Goal: Task Accomplishment & Management: Complete application form

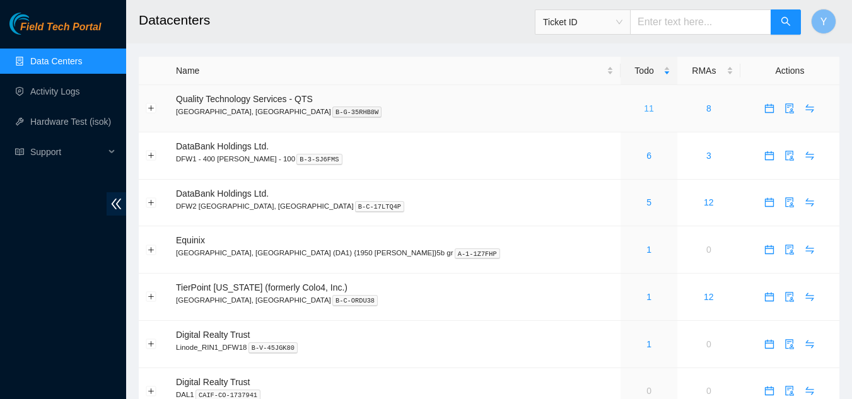
click at [644, 108] on link "11" at bounding box center [649, 108] width 10 height 10
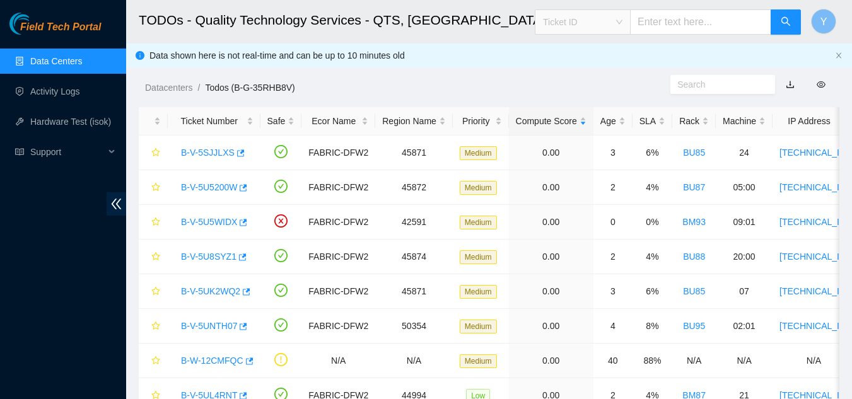
click at [622, 22] on span "Ticket ID" at bounding box center [582, 22] width 79 height 19
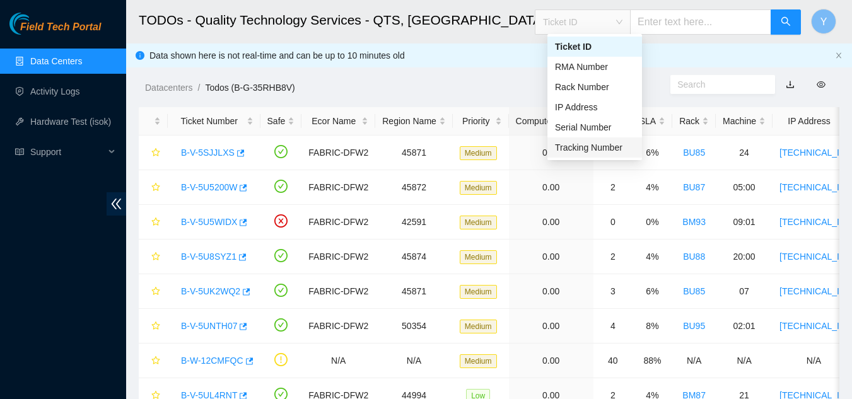
click at [602, 149] on div "Tracking Number" at bounding box center [594, 148] width 79 height 14
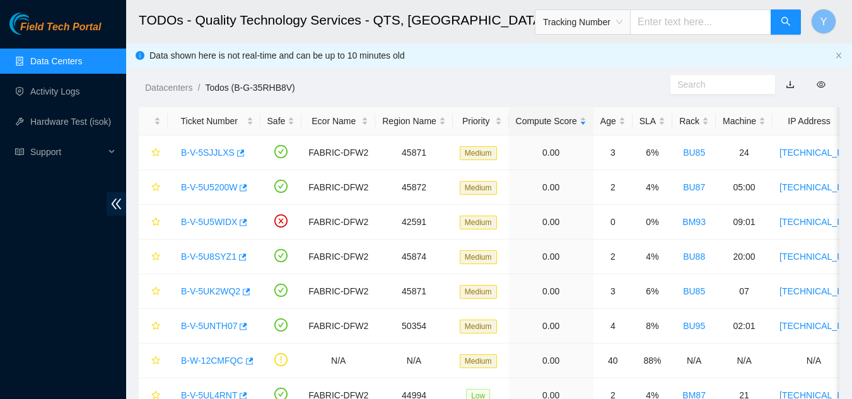
click at [659, 25] on input "text" at bounding box center [700, 21] width 141 height 25
type input "450826213297"
click at [783, 20] on icon "search" at bounding box center [786, 21] width 10 height 10
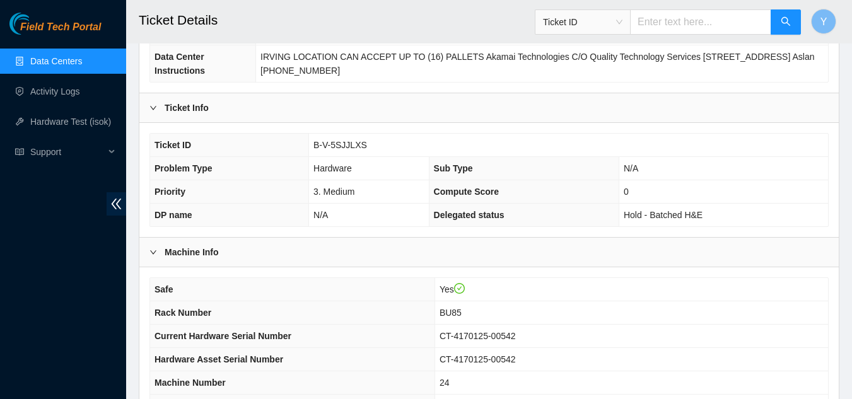
scroll to position [189, 0]
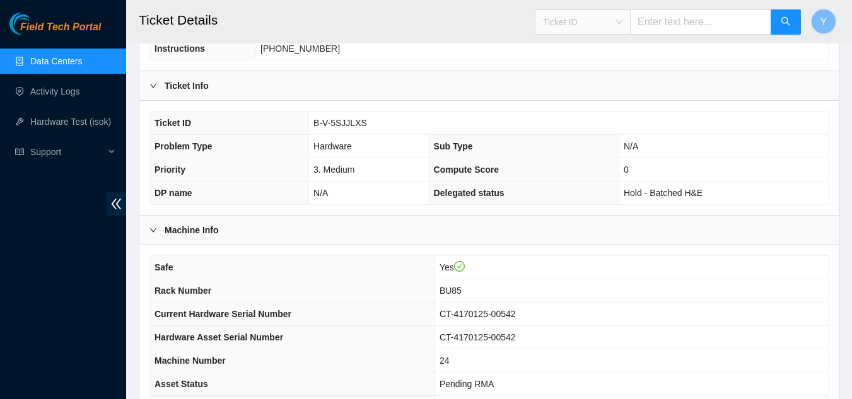
click at [622, 23] on span "Ticket ID" at bounding box center [582, 22] width 79 height 19
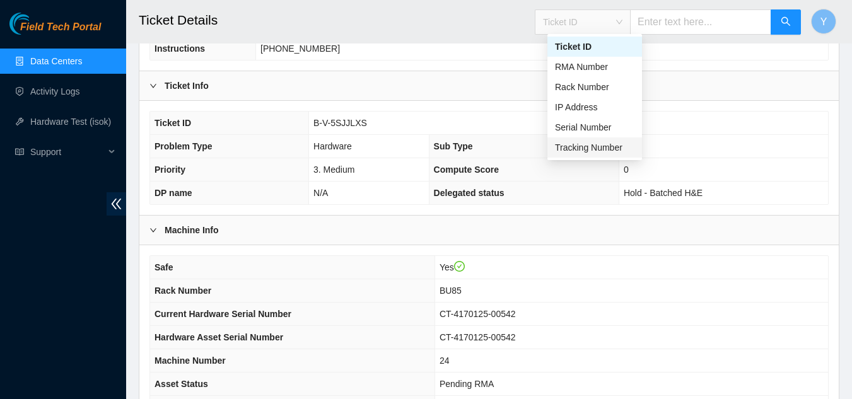
click at [600, 148] on div "Tracking Number" at bounding box center [594, 148] width 79 height 14
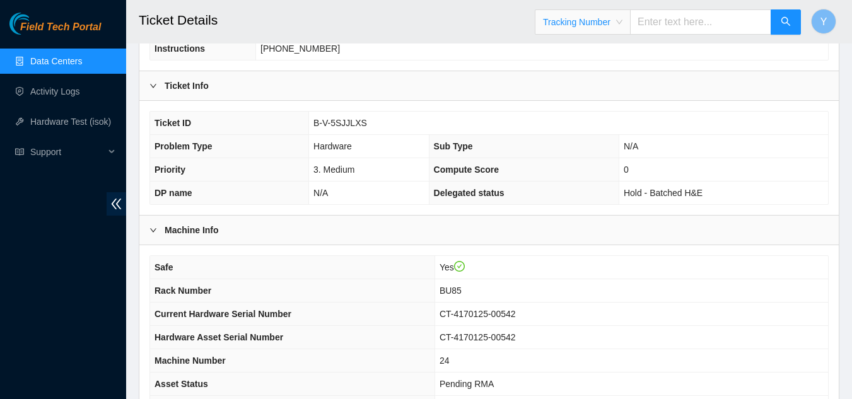
click at [683, 26] on input "text" at bounding box center [700, 21] width 141 height 25
type input "473665209600"
click at [785, 21] on icon "search" at bounding box center [786, 21] width 10 height 10
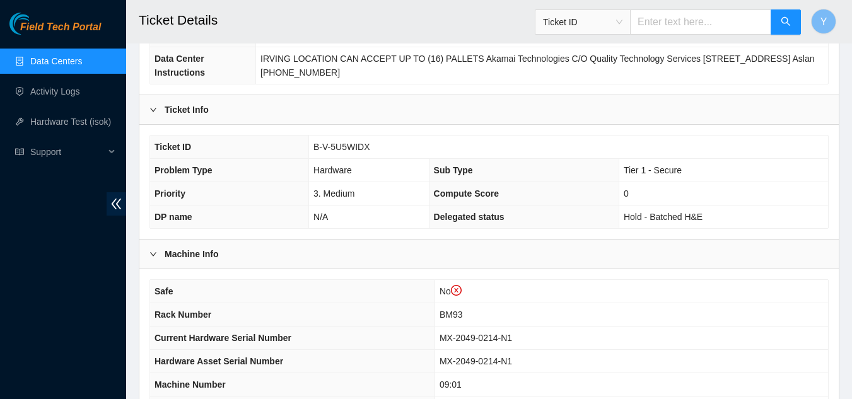
scroll to position [252, 0]
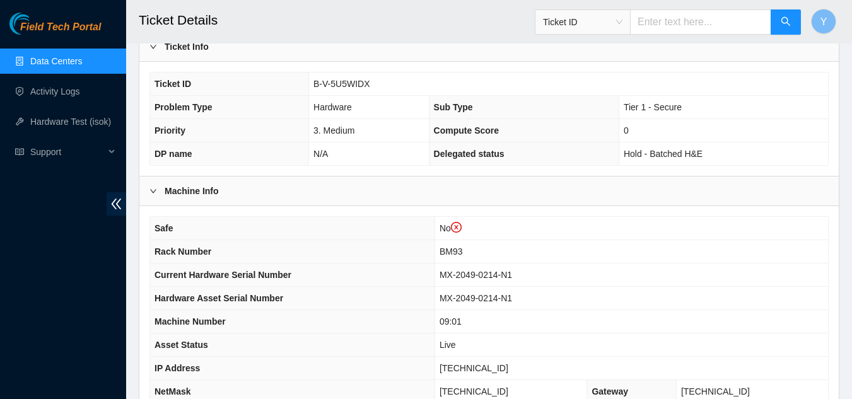
click at [58, 59] on link "Data Centers" at bounding box center [56, 61] width 52 height 10
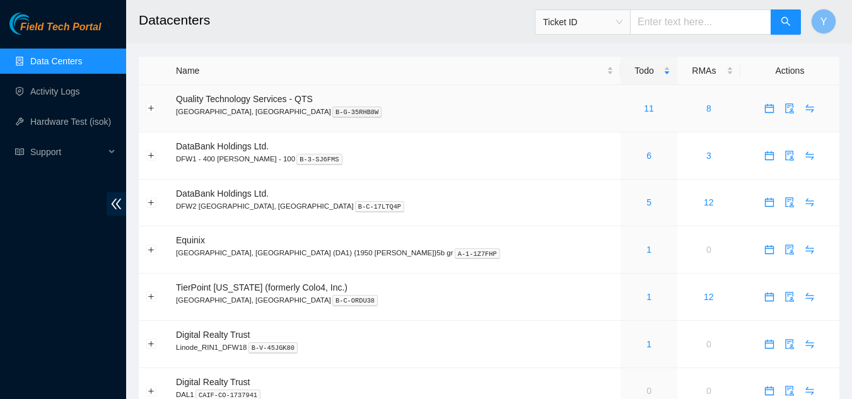
click at [628, 112] on div "11" at bounding box center [649, 109] width 43 height 14
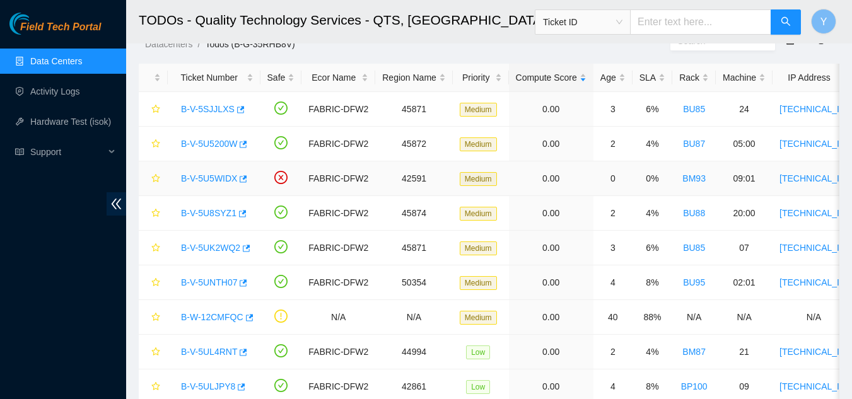
scroll to position [63, 0]
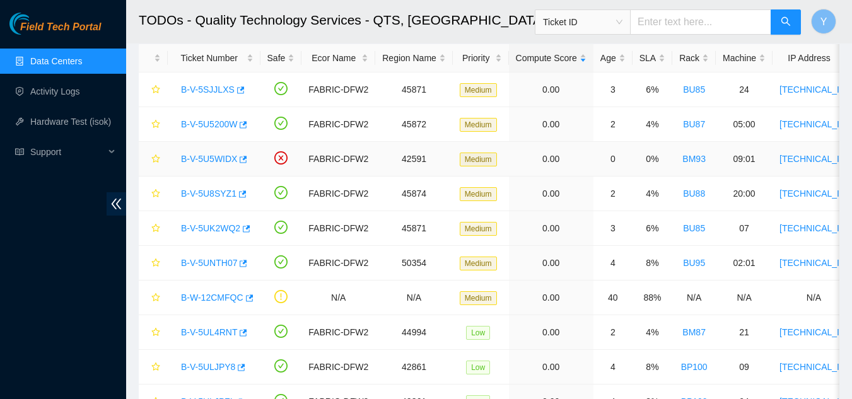
click at [208, 160] on link "B-V-5U5WIDX" at bounding box center [209, 159] width 56 height 10
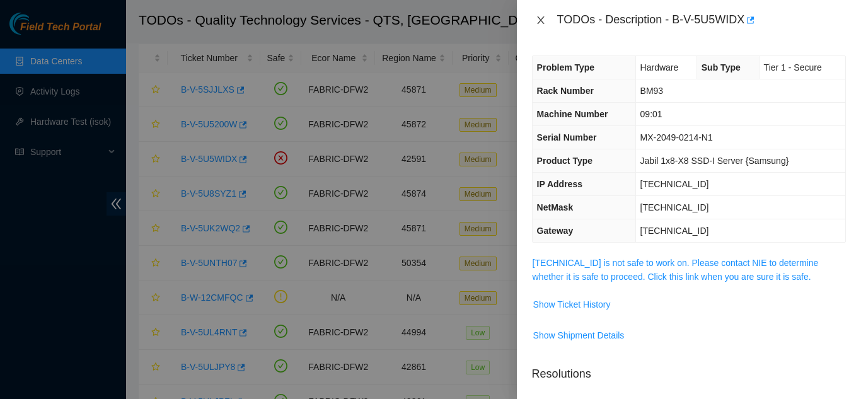
click at [543, 21] on icon "close" at bounding box center [541, 20] width 10 height 10
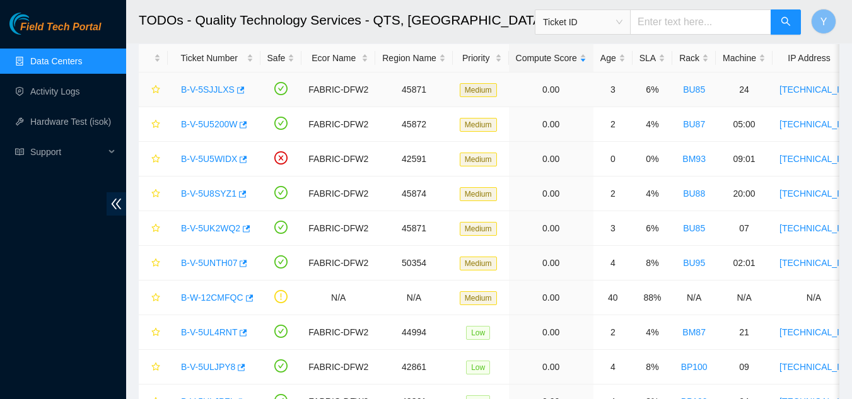
click at [201, 91] on link "B-V-5SJJLXS" at bounding box center [208, 90] width 54 height 10
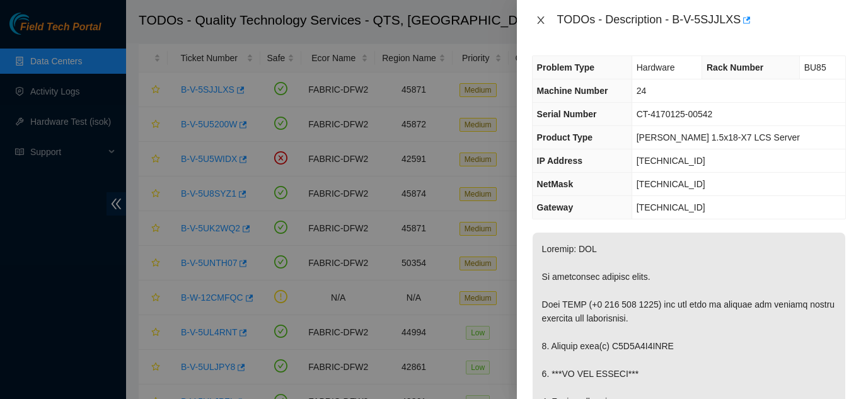
click at [543, 20] on icon "close" at bounding box center [541, 20] width 10 height 10
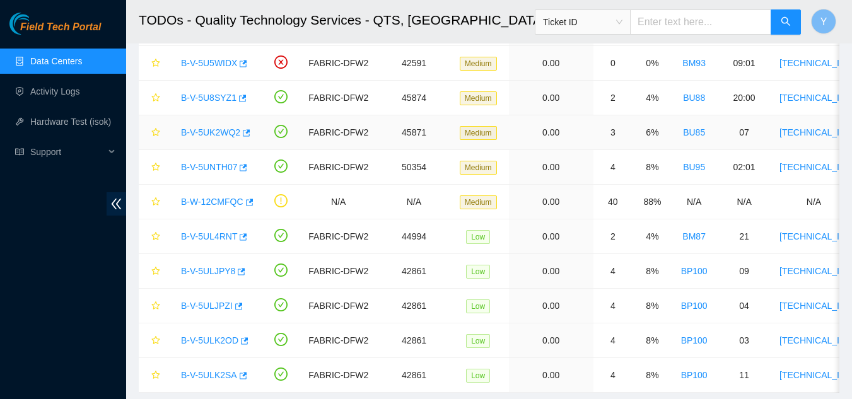
scroll to position [189, 0]
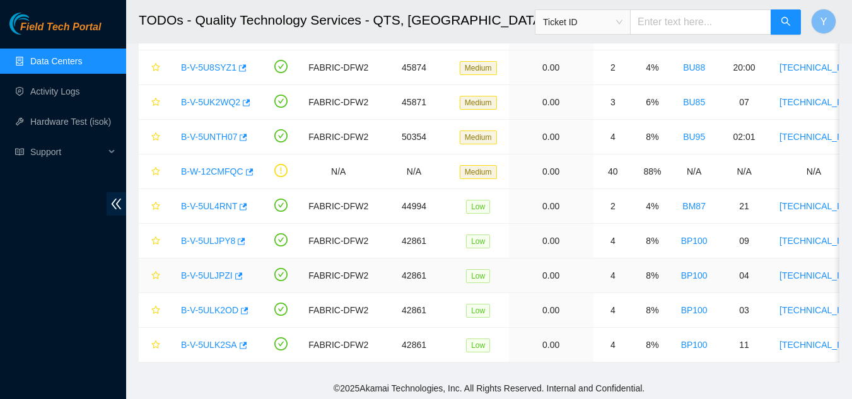
click at [211, 275] on link "B-V-5ULJPZI" at bounding box center [207, 276] width 52 height 10
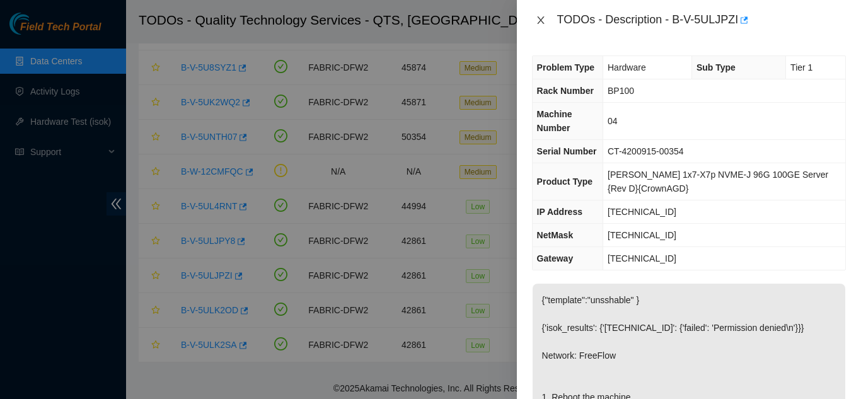
click at [542, 20] on icon "close" at bounding box center [540, 20] width 7 height 8
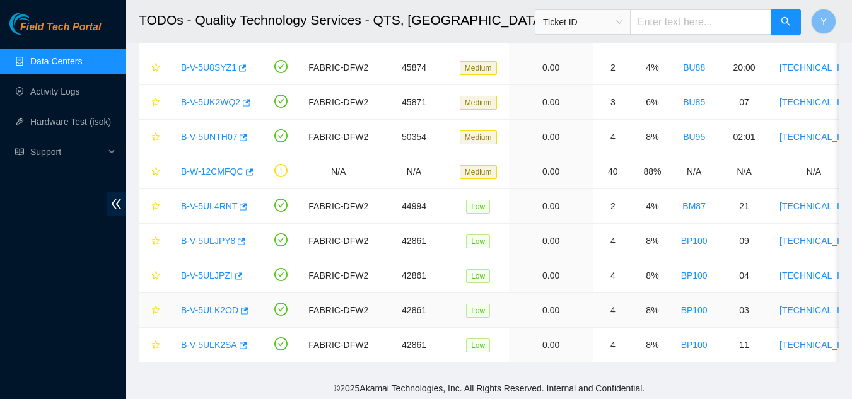
click at [209, 312] on link "B-V-5ULK2OD" at bounding box center [209, 310] width 57 height 10
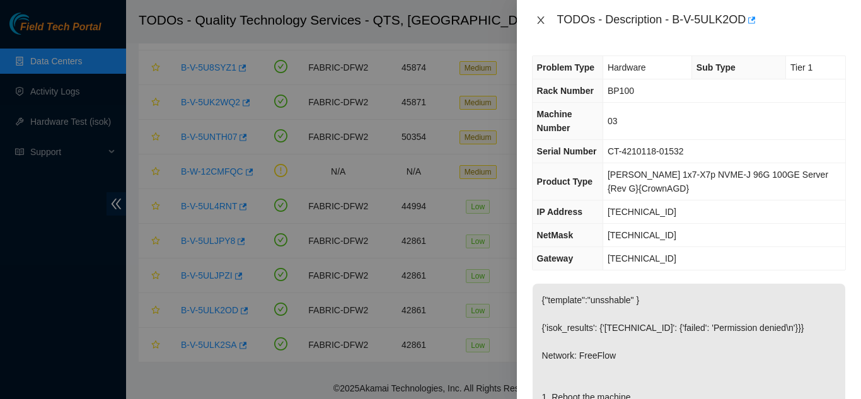
click at [544, 18] on icon "close" at bounding box center [541, 20] width 10 height 10
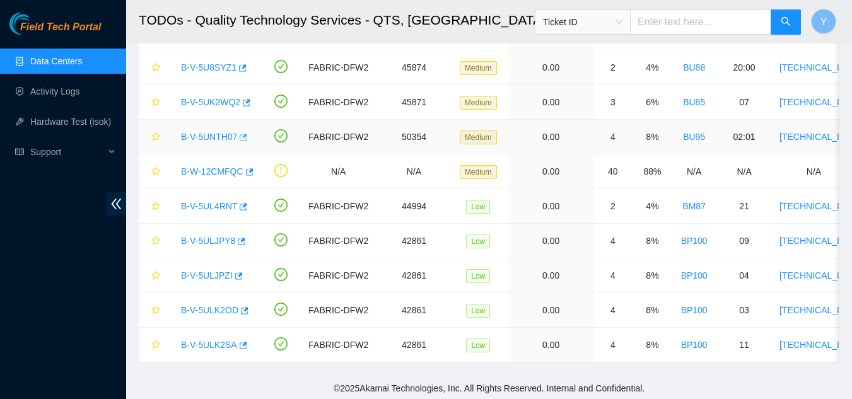
scroll to position [0, 0]
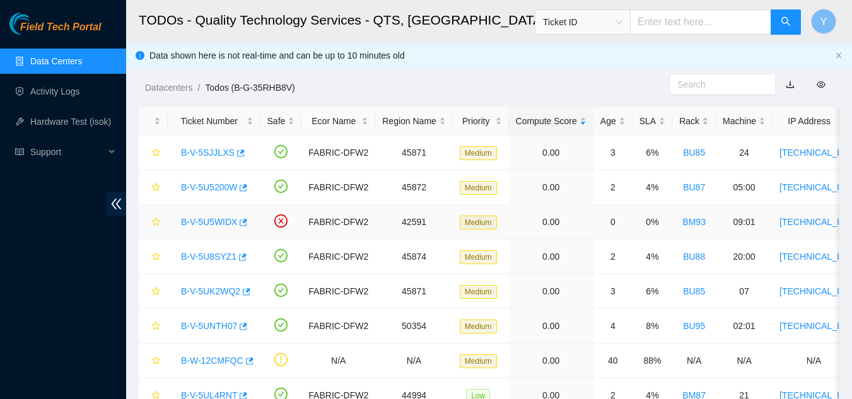
click at [211, 219] on link "B-V-5U5WIDX" at bounding box center [209, 222] width 56 height 10
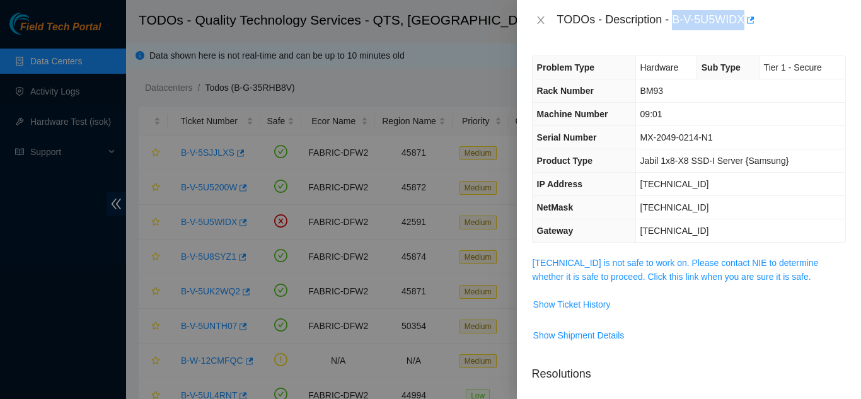
drag, startPoint x: 676, startPoint y: 20, endPoint x: 746, endPoint y: 19, distance: 70.0
click at [746, 19] on div "TODOs - Description - B-V-5U5WIDX" at bounding box center [701, 20] width 289 height 20
copy div "B-V-5U5WIDX"
click at [542, 18] on icon "close" at bounding box center [541, 20] width 10 height 10
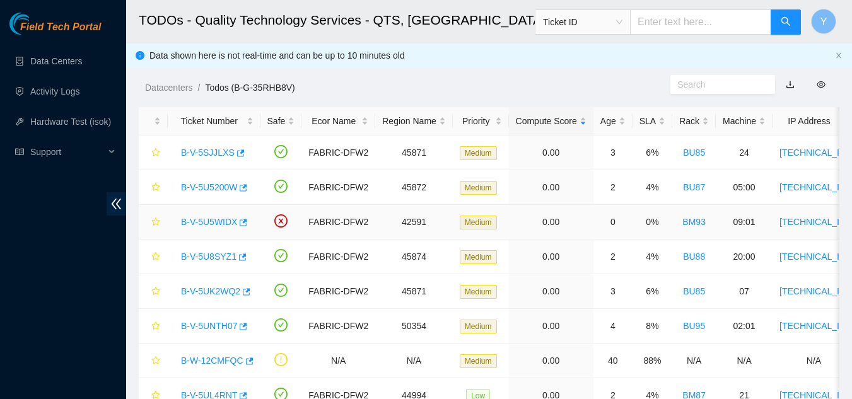
click at [221, 222] on link "B-V-5U5WIDX" at bounding box center [209, 222] width 56 height 10
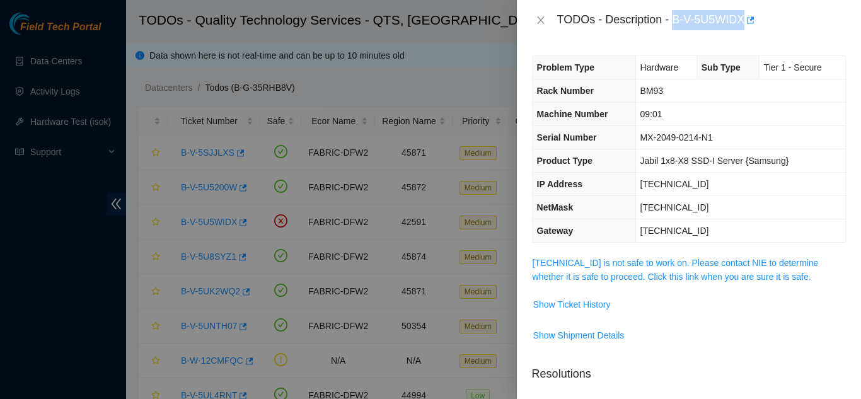
drag, startPoint x: 674, startPoint y: 19, endPoint x: 745, endPoint y: 20, distance: 70.6
click at [746, 19] on div "TODOs - Description - B-V-5U5WIDX" at bounding box center [701, 20] width 289 height 20
copy div "B-V-5U5WIDX"
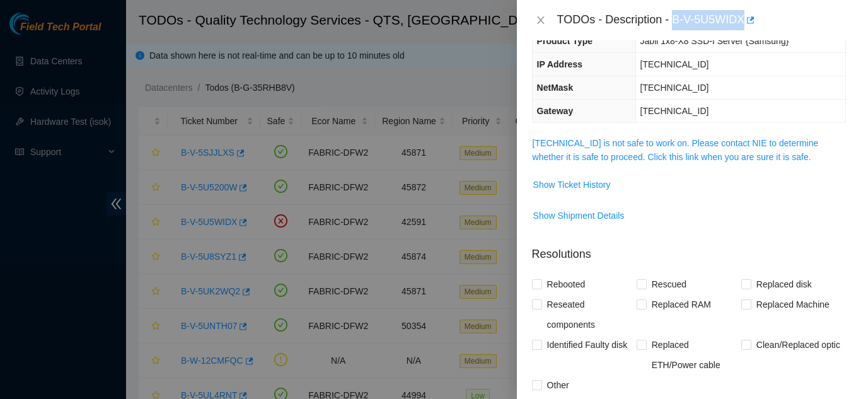
scroll to position [126, 0]
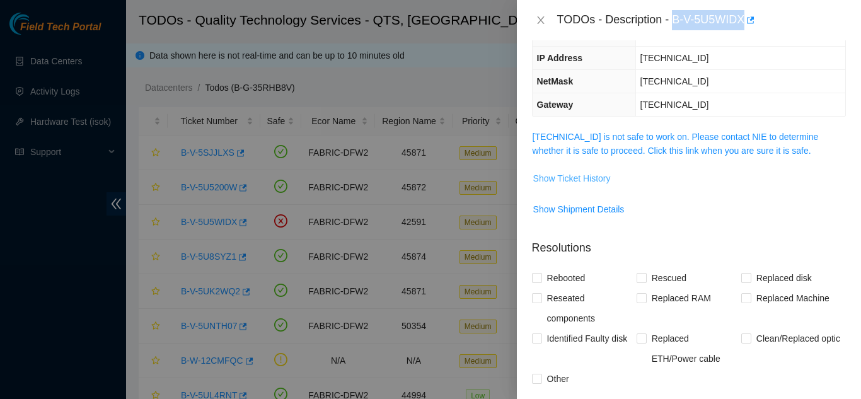
click at [594, 178] on span "Show Ticket History" at bounding box center [573, 179] width 78 height 14
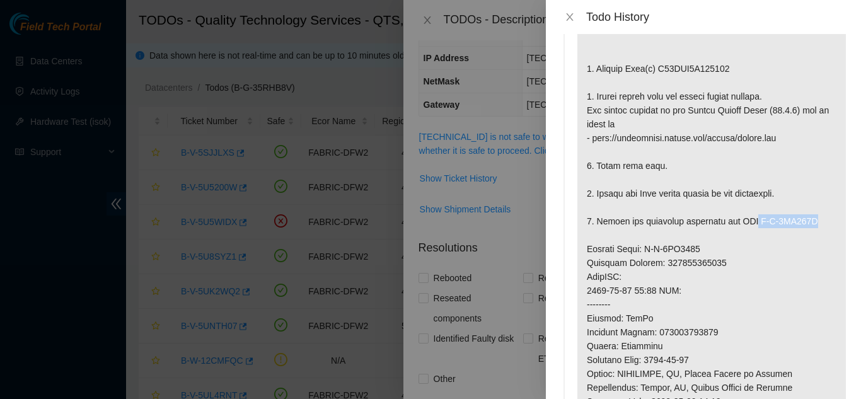
drag, startPoint x: 755, startPoint y: 221, endPoint x: 810, endPoint y: 223, distance: 55.5
click at [810, 223] on p at bounding box center [712, 276] width 269 height 671
copy p "B-V-5UF324C"
drag, startPoint x: 645, startPoint y: 250, endPoint x: 704, endPoint y: 246, distance: 59.4
click at [704, 246] on p at bounding box center [712, 276] width 269 height 671
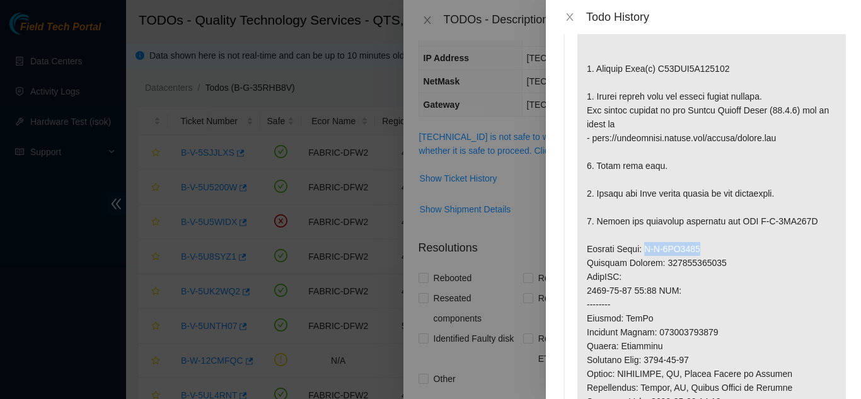
copy p "B-V-5UF3243"
drag, startPoint x: 658, startPoint y: 68, endPoint x: 737, endPoint y: 63, distance: 79.6
click at [737, 63] on p at bounding box center [712, 276] width 269 height 671
copy p "S45NNA1T806041"
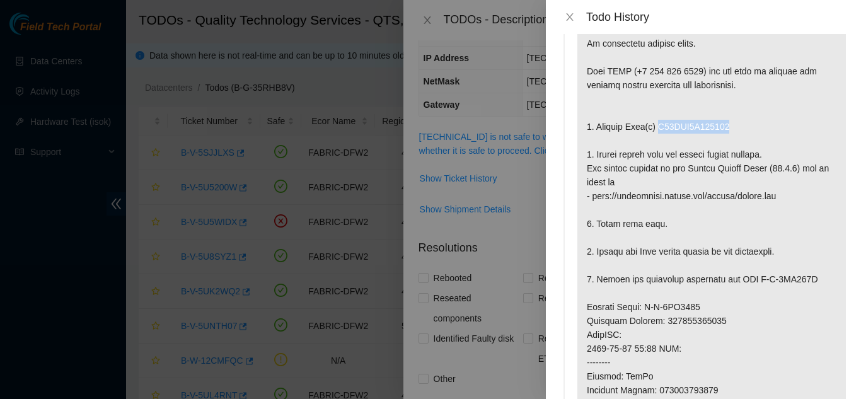
scroll to position [0, 0]
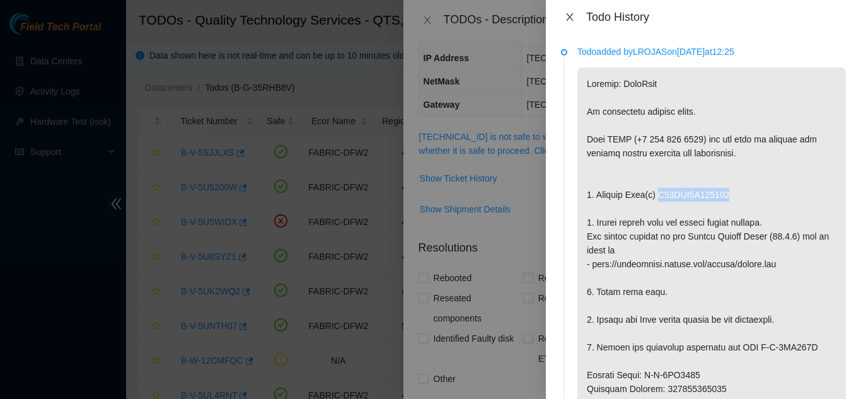
click at [570, 16] on icon "close" at bounding box center [569, 17] width 7 height 8
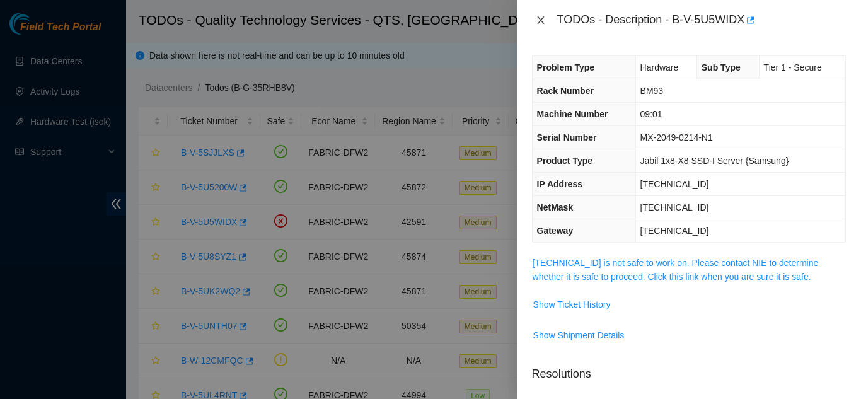
click at [538, 21] on icon "close" at bounding box center [541, 20] width 10 height 10
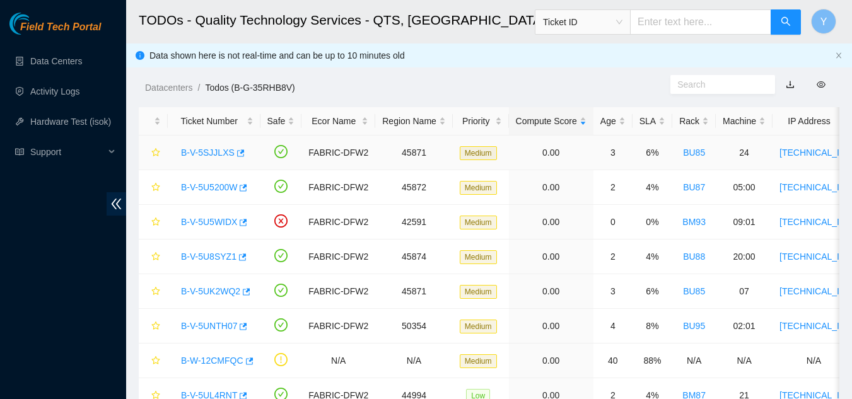
click at [209, 152] on link "B-V-5SJJLXS" at bounding box center [208, 153] width 54 height 10
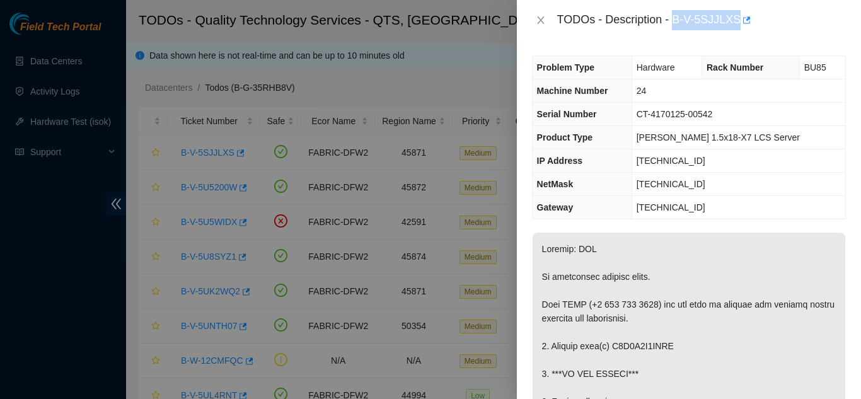
drag, startPoint x: 672, startPoint y: 21, endPoint x: 736, endPoint y: 21, distance: 63.7
click at [736, 21] on div "TODOs - Description - B-V-5SJJLXS" at bounding box center [701, 20] width 289 height 20
copy div "B-V-5SJJLXS"
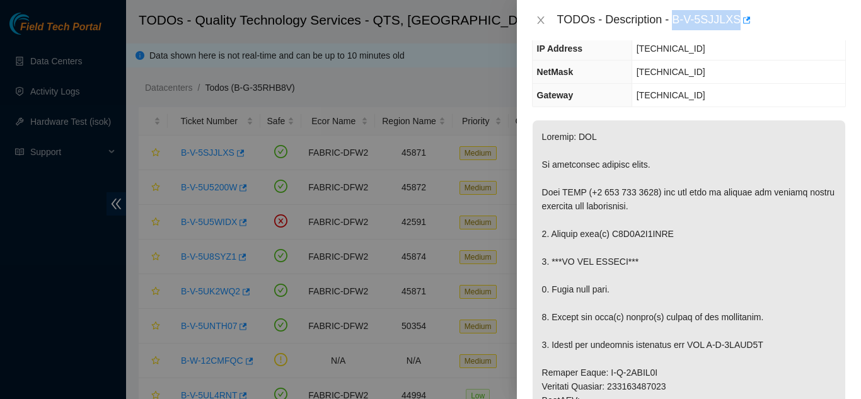
scroll to position [126, 0]
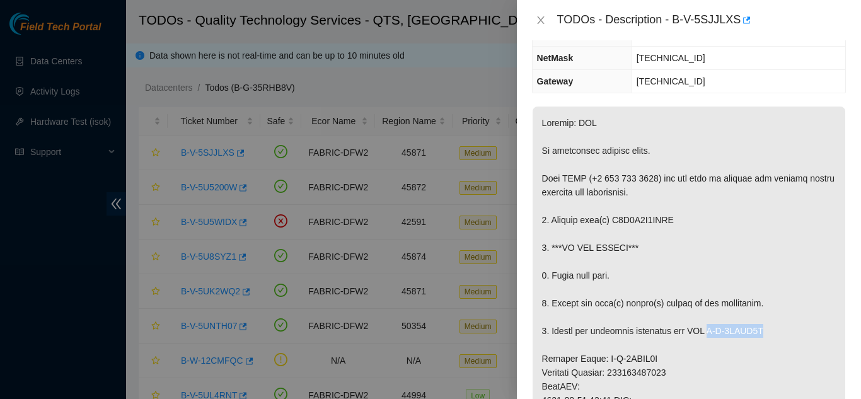
drag, startPoint x: 711, startPoint y: 332, endPoint x: 772, endPoint y: 334, distance: 61.2
copy p "B-V-5UDGH7S"
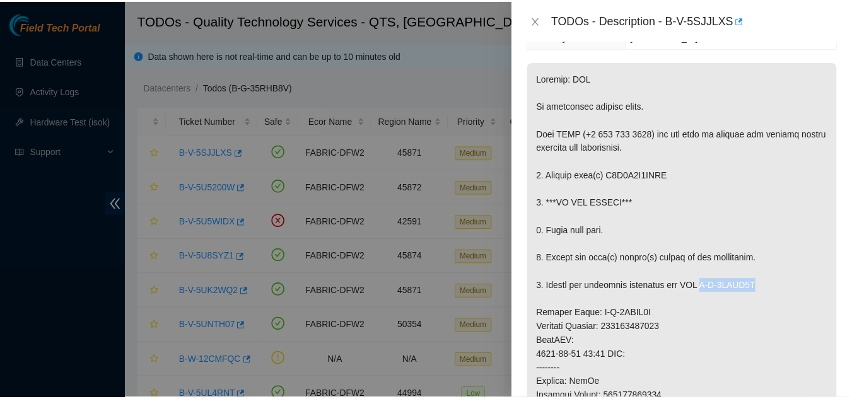
scroll to position [189, 0]
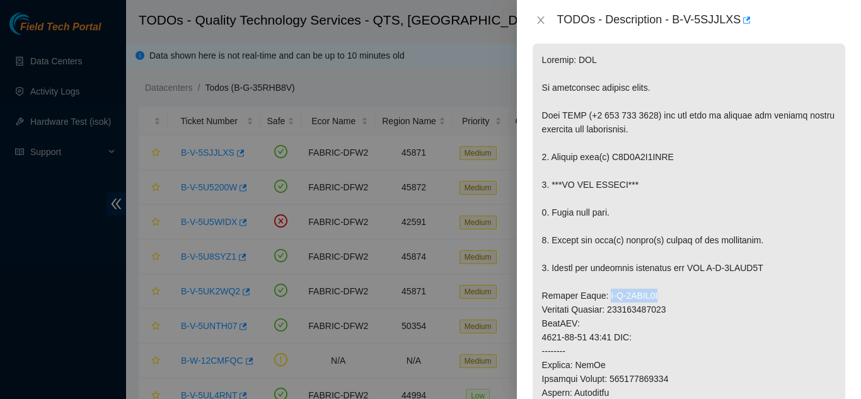
drag, startPoint x: 600, startPoint y: 294, endPoint x: 658, endPoint y: 296, distance: 58.1
click at [658, 296] on p at bounding box center [689, 345] width 313 height 602
copy p "B-V-5UDGH7J"
drag, startPoint x: 612, startPoint y: 156, endPoint x: 672, endPoint y: 160, distance: 59.4
click at [672, 160] on p at bounding box center [689, 345] width 313 height 602
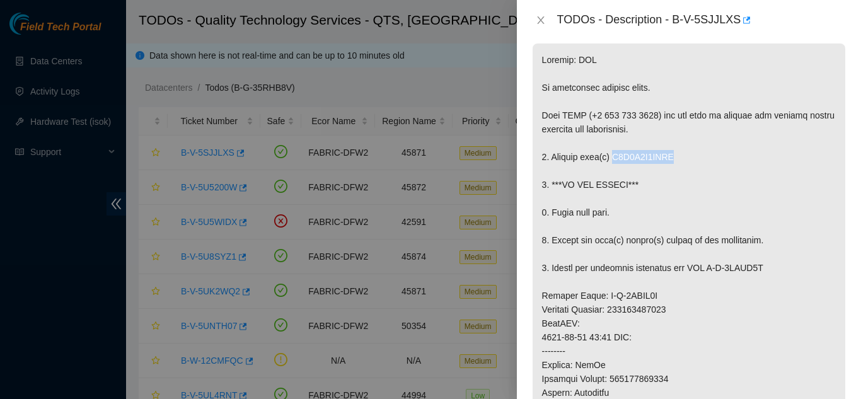
copy p "Z6A9K1D4FSYC"
click at [537, 22] on icon "close" at bounding box center [541, 20] width 10 height 10
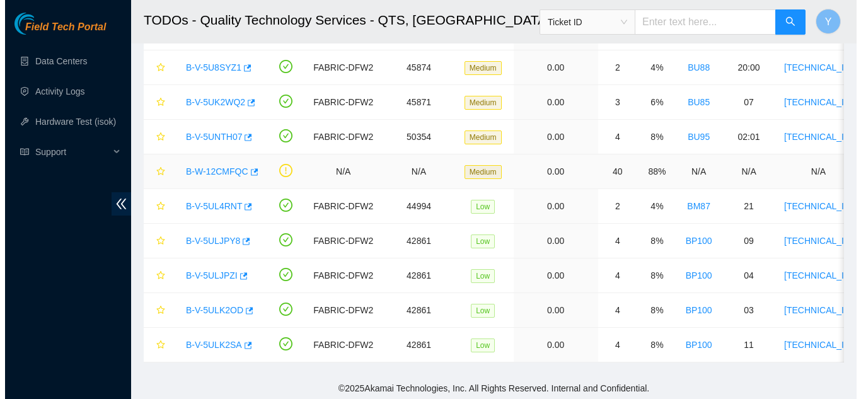
scroll to position [201, 0]
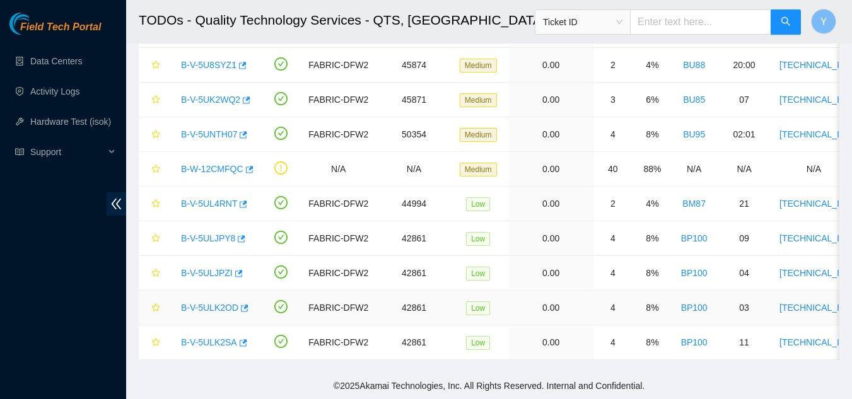
click at [623, 307] on td "4" at bounding box center [612, 308] width 39 height 35
click at [224, 303] on link "B-V-5ULK2OD" at bounding box center [209, 308] width 57 height 10
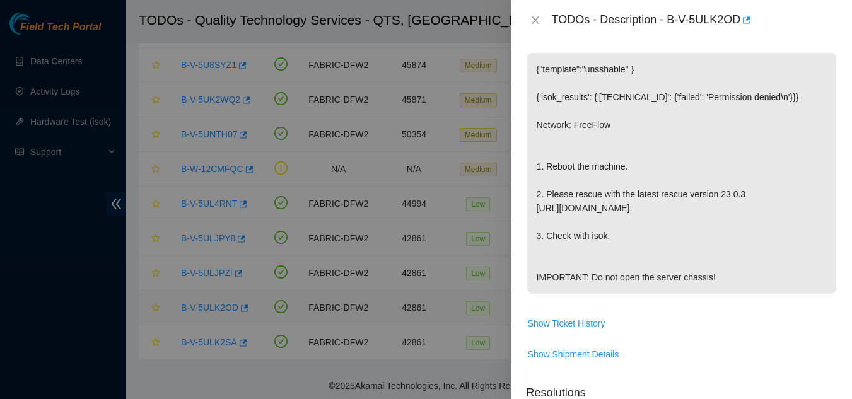
scroll to position [240, 0]
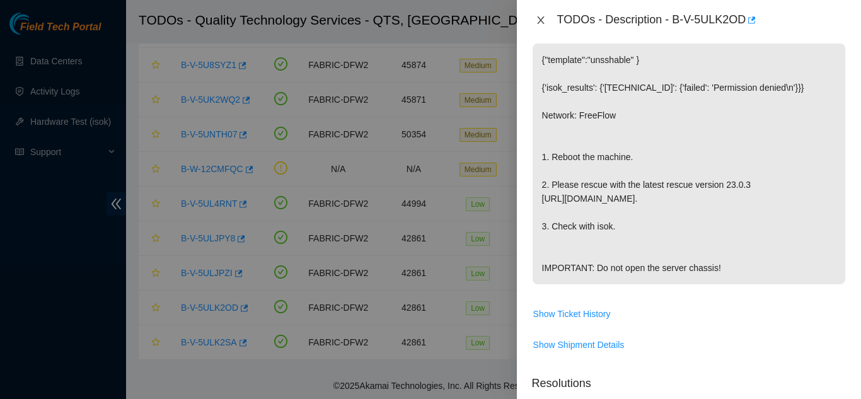
click at [542, 16] on icon "close" at bounding box center [541, 20] width 10 height 10
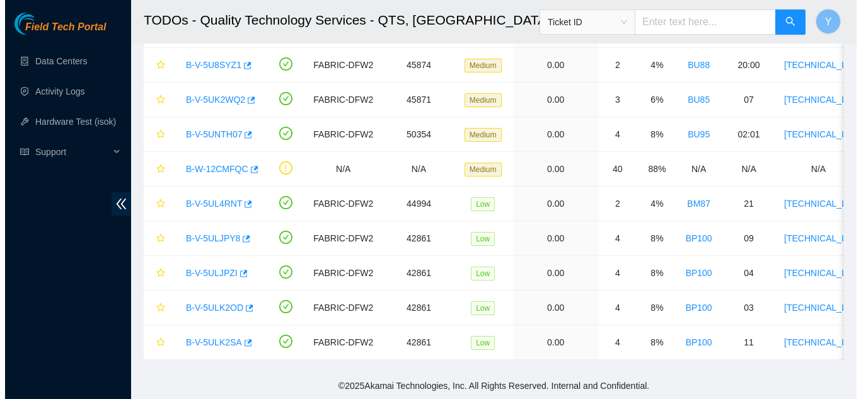
scroll to position [231, 0]
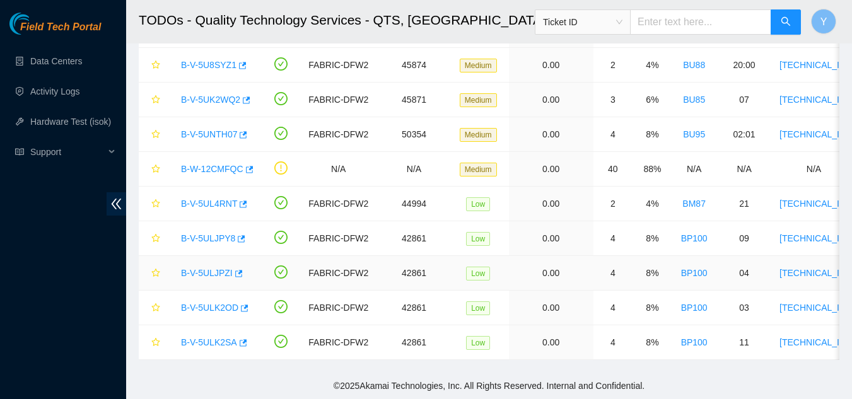
click at [209, 268] on link "B-V-5ULJPZI" at bounding box center [207, 273] width 52 height 10
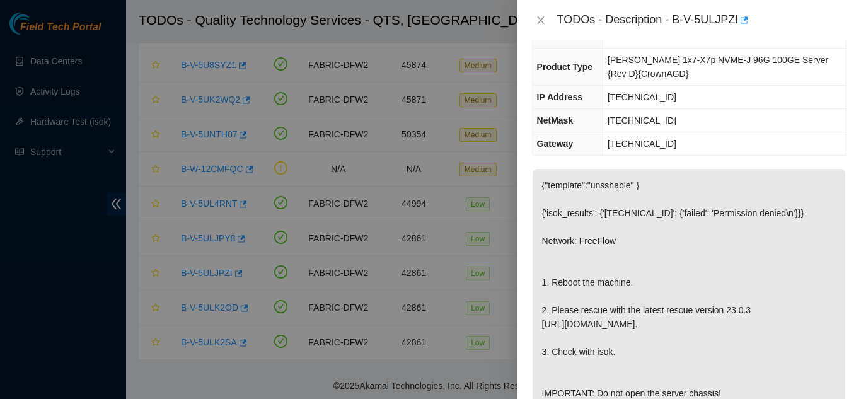
scroll to position [0, 0]
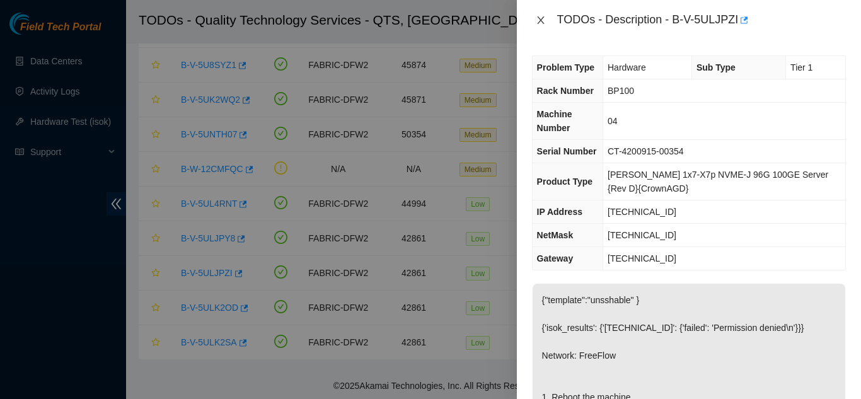
click at [541, 16] on icon "close" at bounding box center [541, 20] width 10 height 10
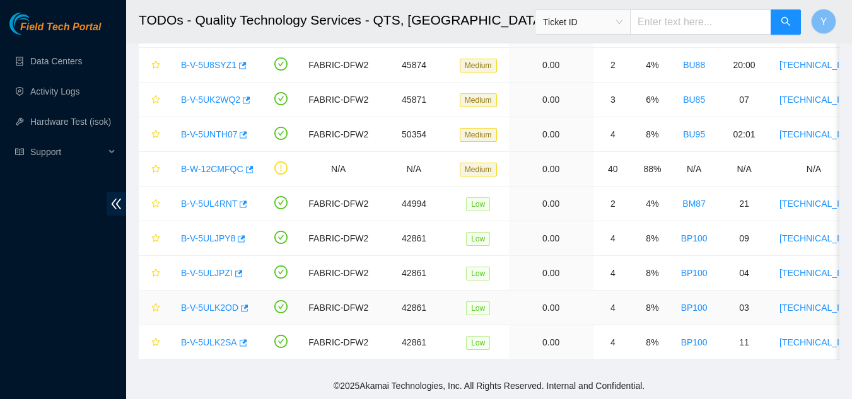
click at [221, 303] on link "B-V-5ULK2OD" at bounding box center [209, 308] width 57 height 10
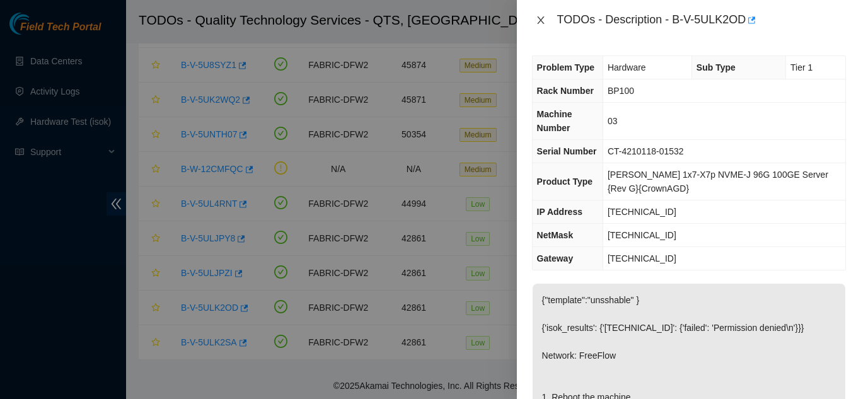
click at [539, 18] on icon "close" at bounding box center [540, 20] width 7 height 8
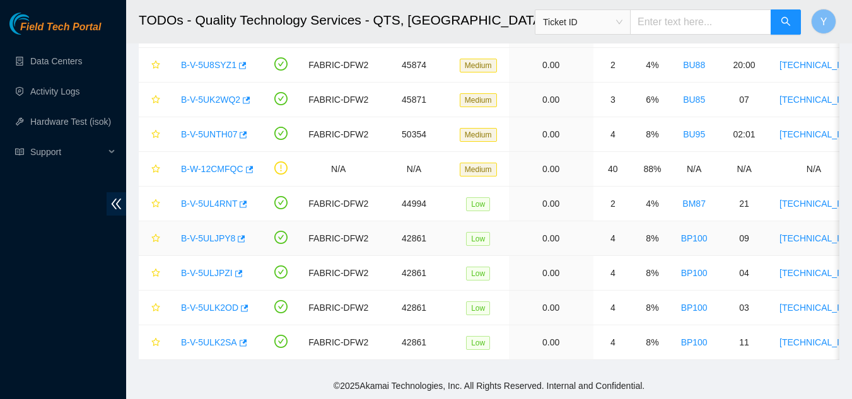
click at [214, 233] on link "B-V-5ULJPY8" at bounding box center [208, 238] width 54 height 10
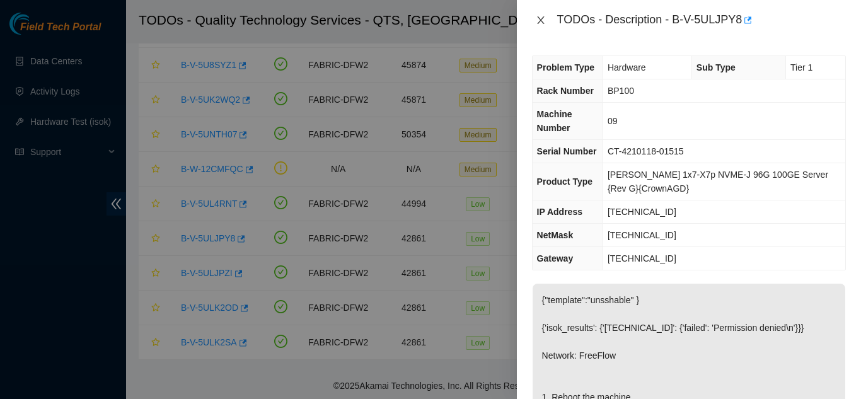
click at [541, 20] on icon "close" at bounding box center [540, 20] width 7 height 8
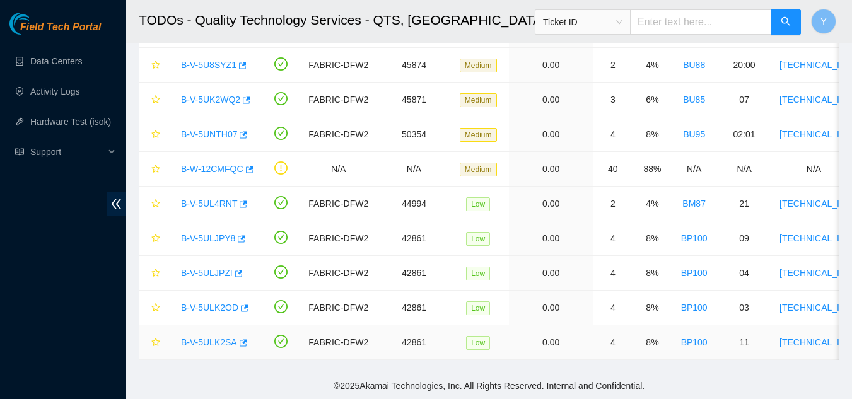
click at [214, 337] on link "B-V-5ULK2SA" at bounding box center [209, 342] width 56 height 10
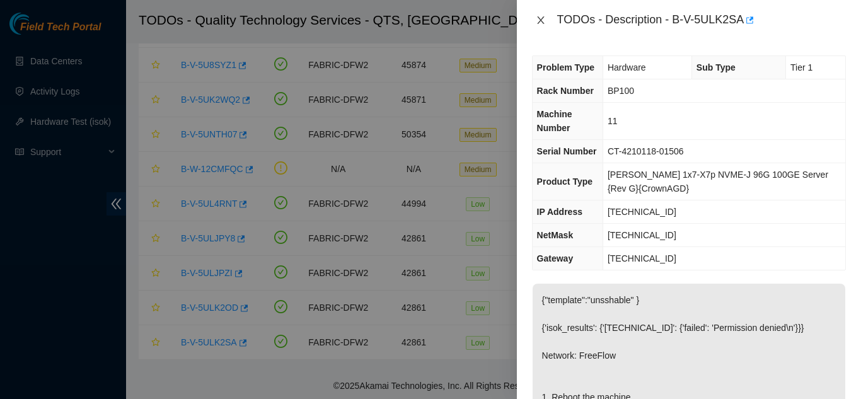
click at [542, 19] on icon "close" at bounding box center [540, 20] width 7 height 8
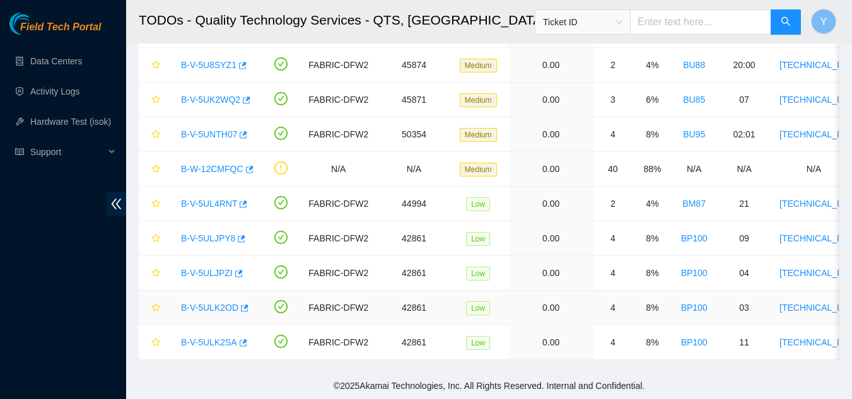
click at [214, 303] on link "B-V-5ULK2OD" at bounding box center [209, 308] width 57 height 10
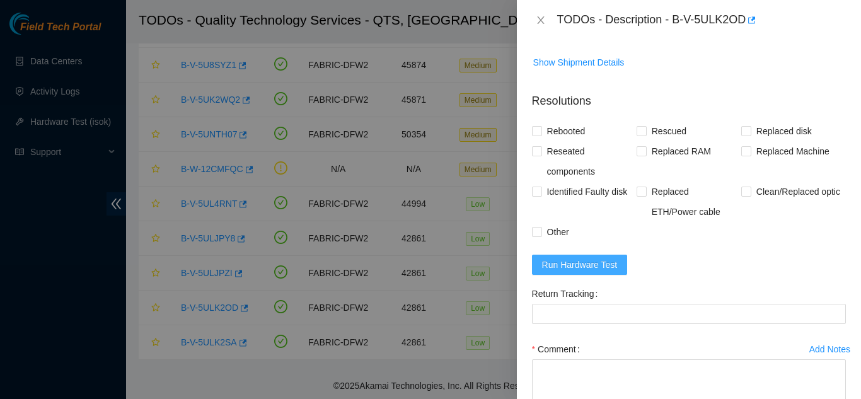
scroll to position [568, 0]
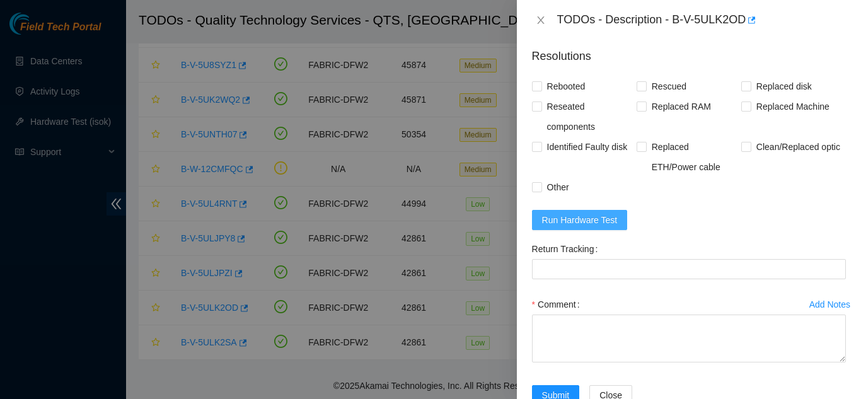
click at [578, 227] on span "Run Hardware Test" at bounding box center [580, 220] width 76 height 14
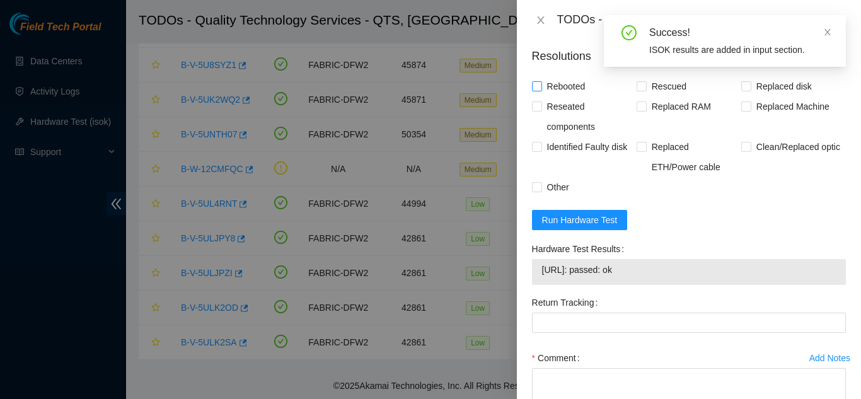
click at [536, 90] on input "Rebooted" at bounding box center [536, 85] width 9 height 9
checkbox input "true"
click at [637, 90] on input "Rescued" at bounding box center [641, 85] width 9 height 9
checkbox input "true"
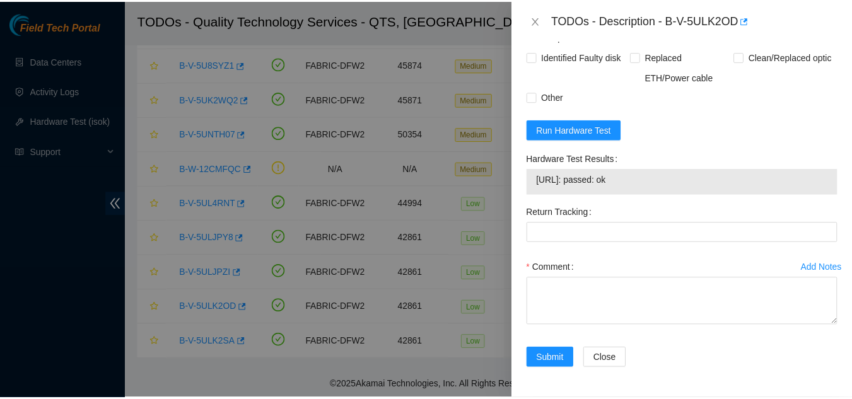
scroll to position [686, 0]
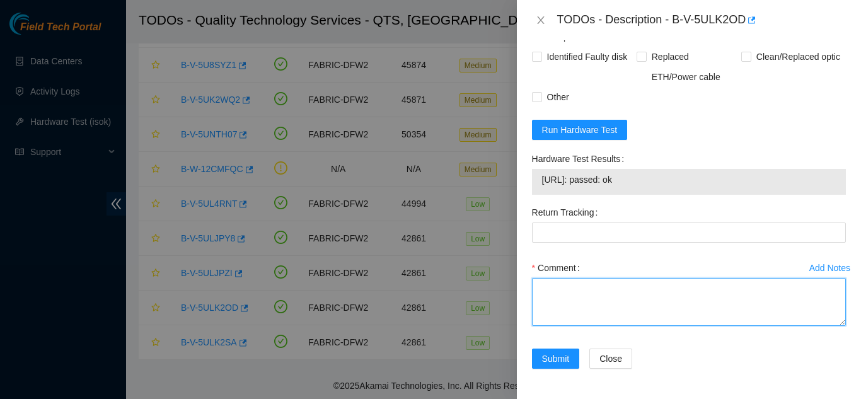
click at [574, 299] on textarea "Comment" at bounding box center [689, 302] width 314 height 48
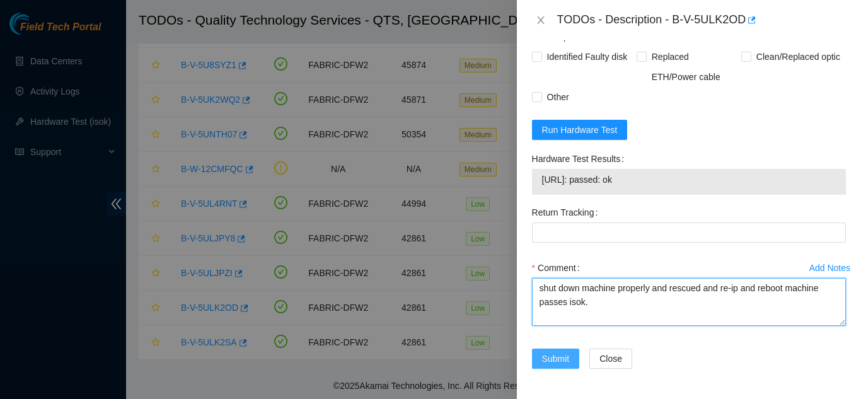
type textarea "shut down machine properly and rescued and re-ip and reboot machine passes isok."
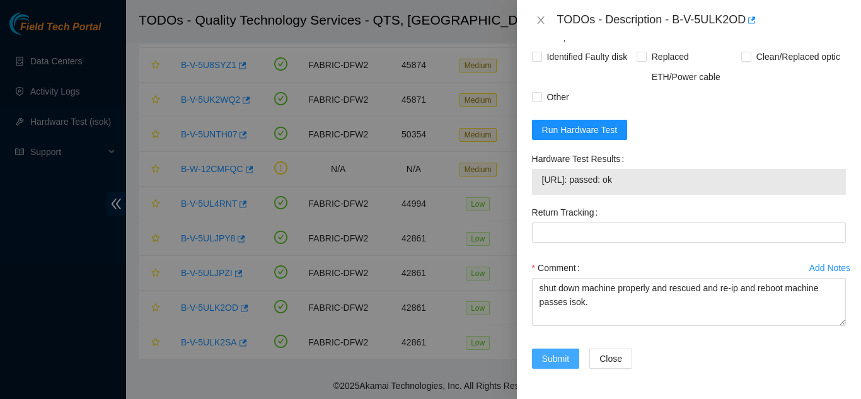
click at [557, 356] on span "Submit" at bounding box center [556, 359] width 28 height 14
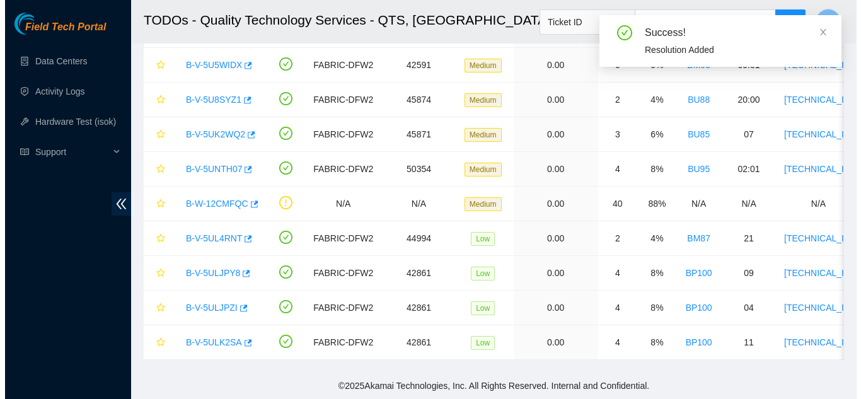
scroll to position [166, 0]
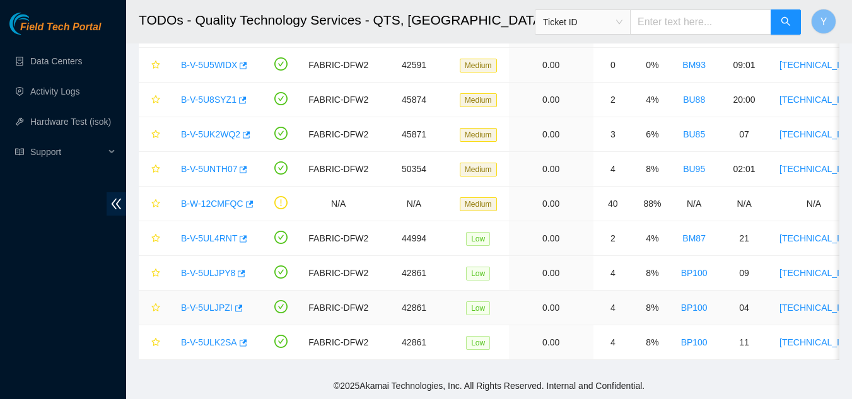
click at [213, 303] on link "B-V-5ULJPZI" at bounding box center [207, 308] width 52 height 10
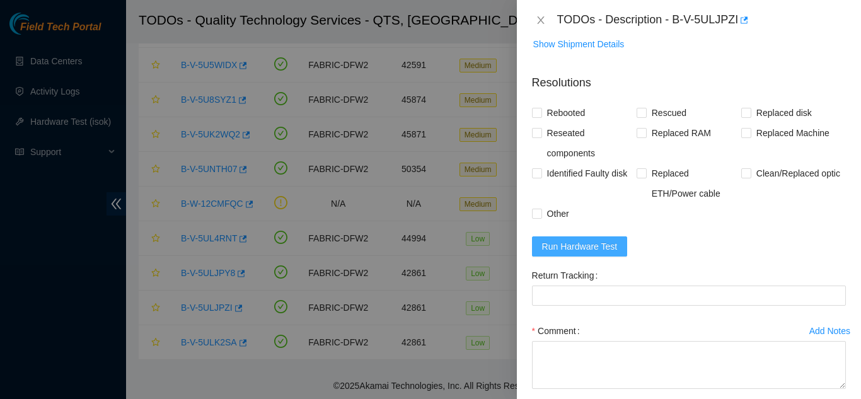
scroll to position [569, 0]
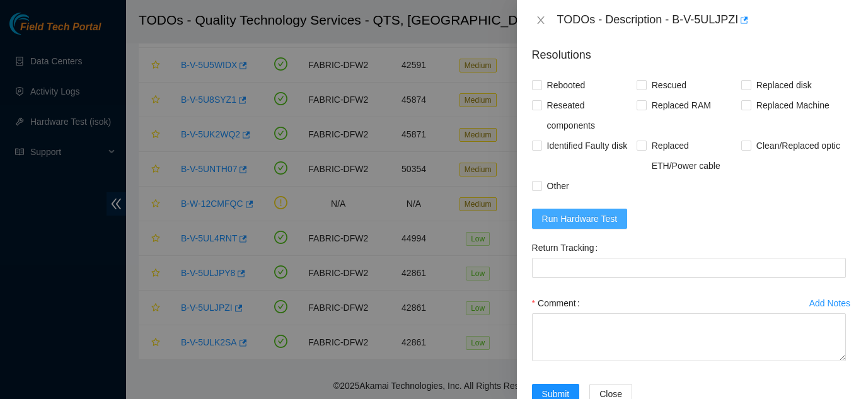
click at [575, 226] on span "Run Hardware Test" at bounding box center [580, 219] width 76 height 14
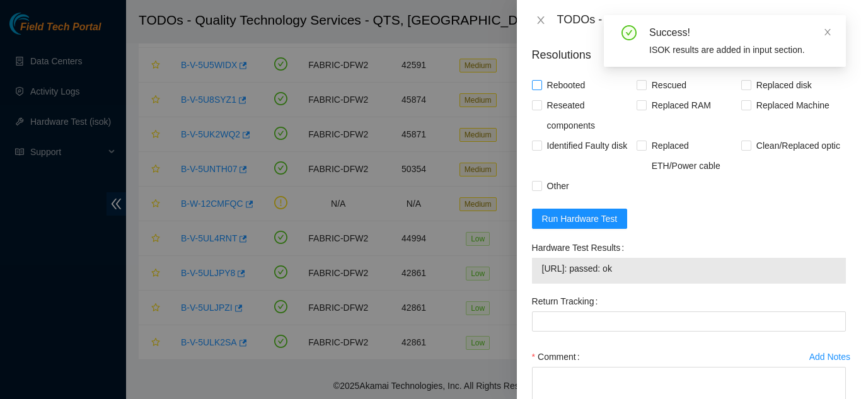
click at [539, 89] on input "Rebooted" at bounding box center [536, 84] width 9 height 9
checkbox input "true"
click at [639, 89] on input "Rescued" at bounding box center [641, 84] width 9 height 9
checkbox input "true"
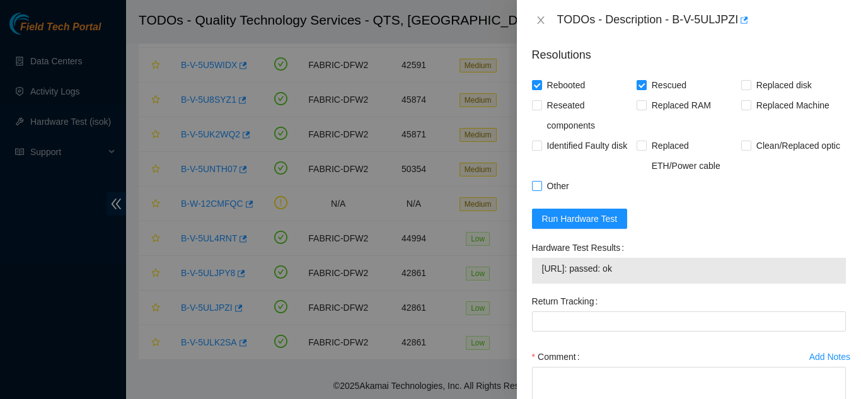
click at [539, 190] on input "Other" at bounding box center [536, 185] width 9 height 9
checkbox input "true"
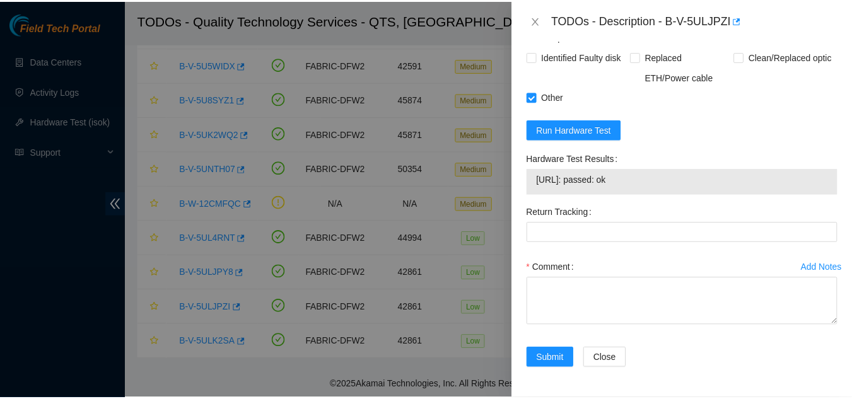
scroll to position [686, 0]
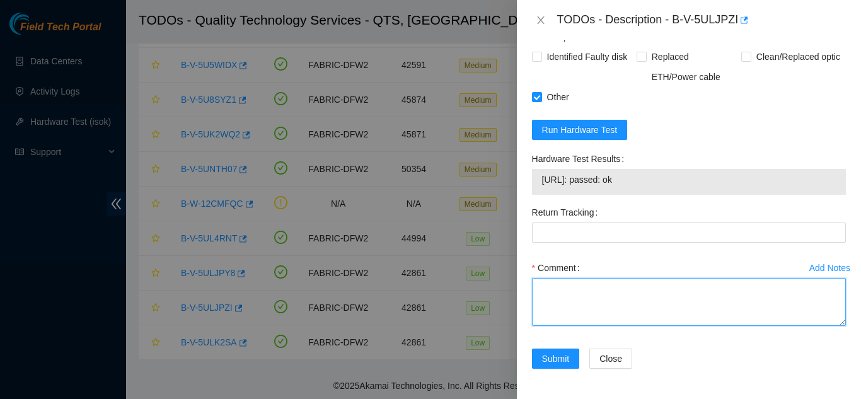
click at [568, 289] on textarea "Comment" at bounding box center [689, 302] width 314 height 48
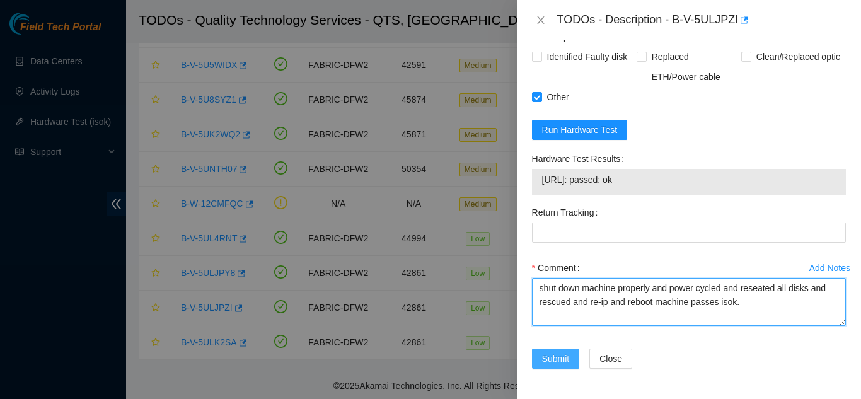
type textarea "shut down machine properly and power cycled and reseated all disks and rescued …"
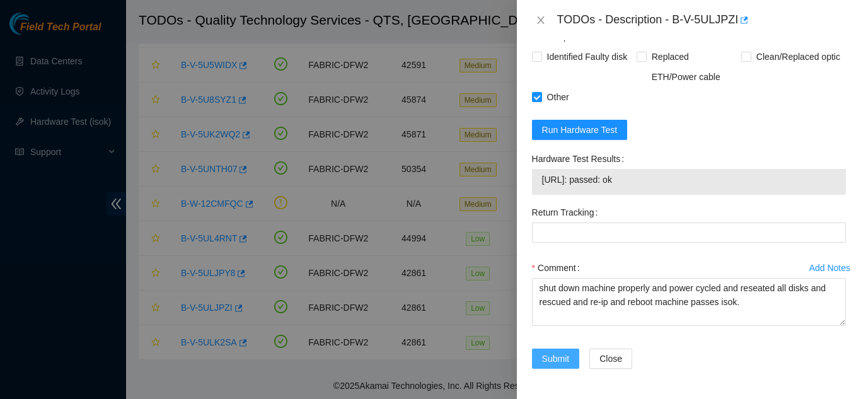
click at [551, 356] on span "Submit" at bounding box center [556, 359] width 28 height 14
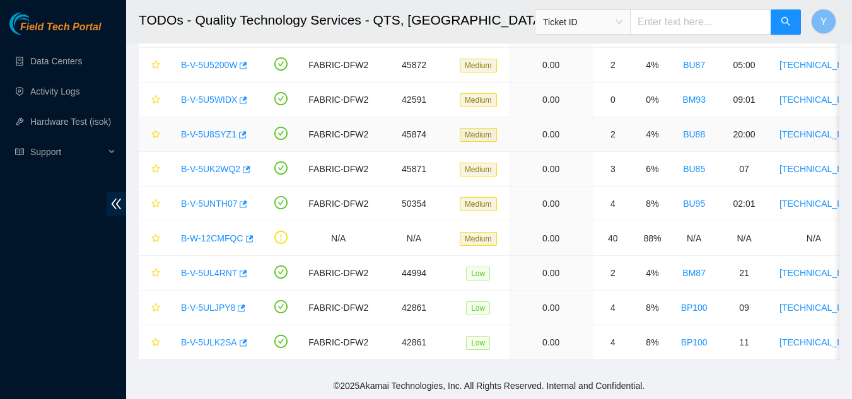
scroll to position [69, 0]
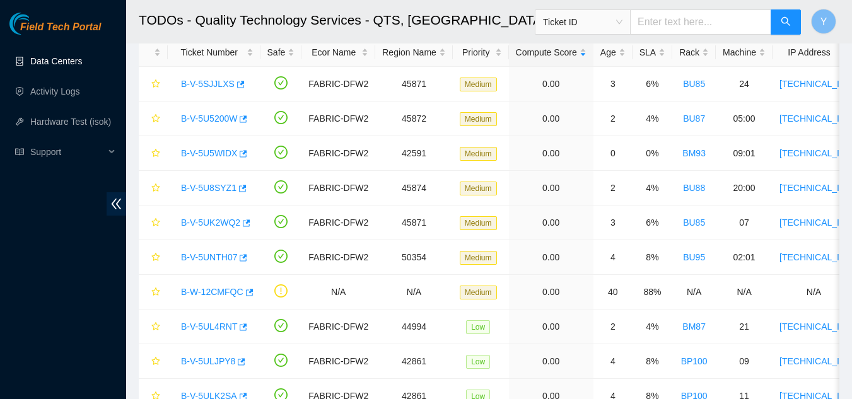
drag, startPoint x: 56, startPoint y: 61, endPoint x: 60, endPoint y: 55, distance: 6.8
click at [57, 60] on link "Data Centers" at bounding box center [56, 61] width 52 height 10
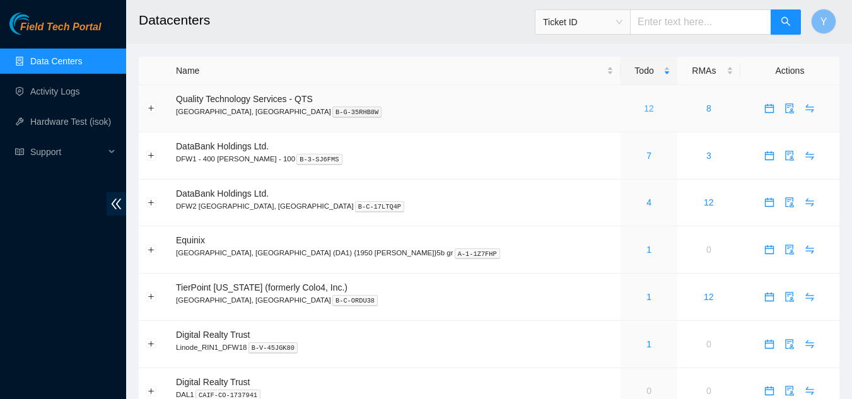
click at [644, 107] on link "12" at bounding box center [649, 108] width 10 height 10
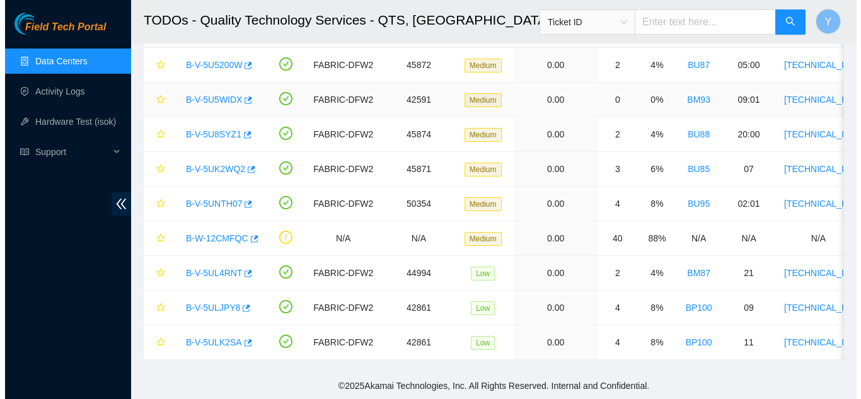
scroll to position [69, 0]
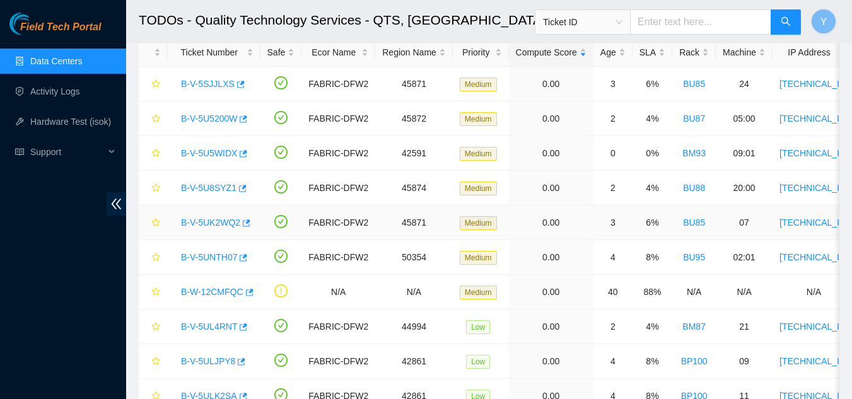
click at [207, 221] on link "B-V-5UK2WQ2" at bounding box center [210, 223] width 59 height 10
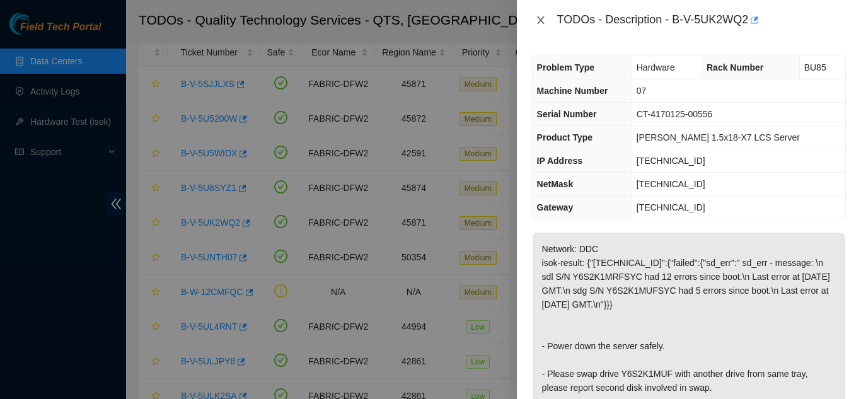
drag, startPoint x: 536, startPoint y: 18, endPoint x: 550, endPoint y: 18, distance: 13.9
click at [541, 19] on icon "close" at bounding box center [541, 20] width 10 height 10
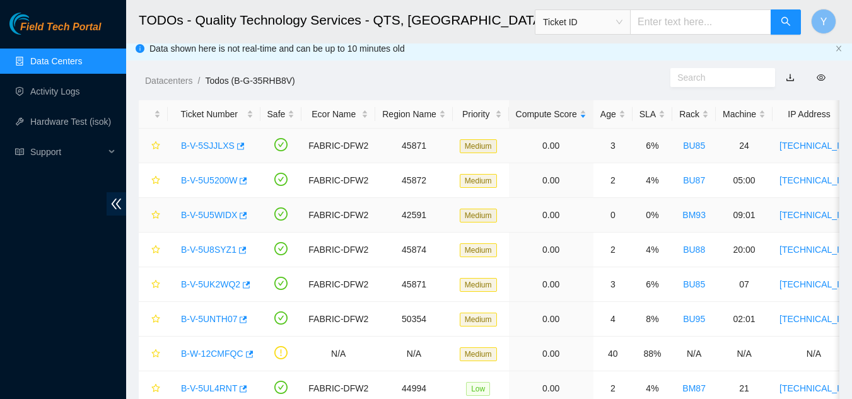
scroll to position [6, 0]
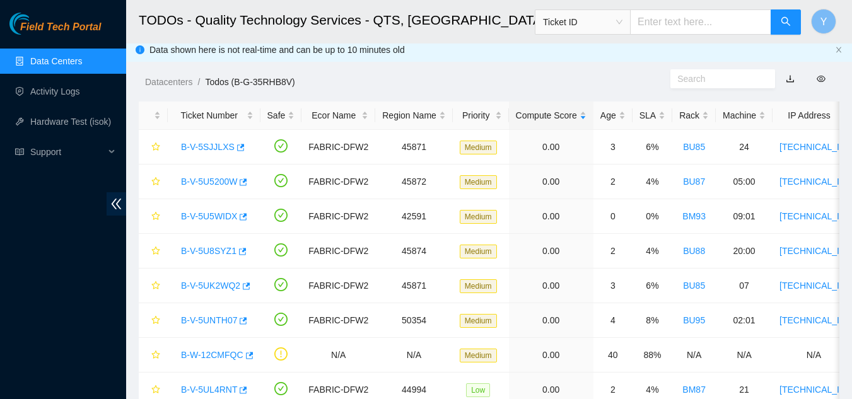
click at [75, 64] on link "Data Centers" at bounding box center [56, 61] width 52 height 10
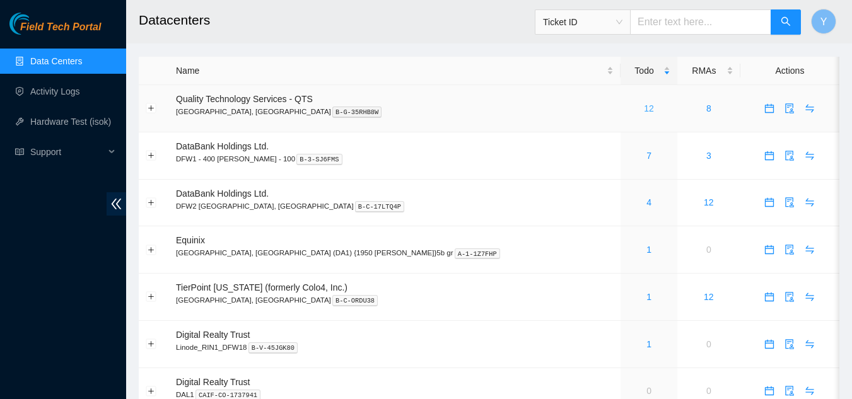
click at [644, 110] on link "12" at bounding box center [649, 108] width 10 height 10
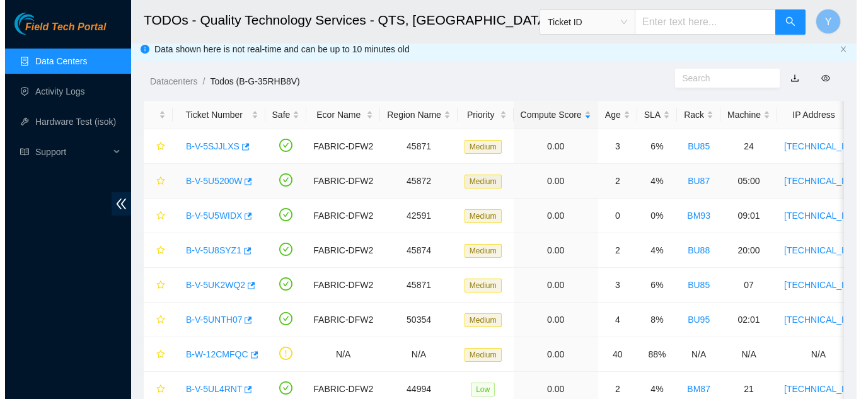
scroll to position [6, 0]
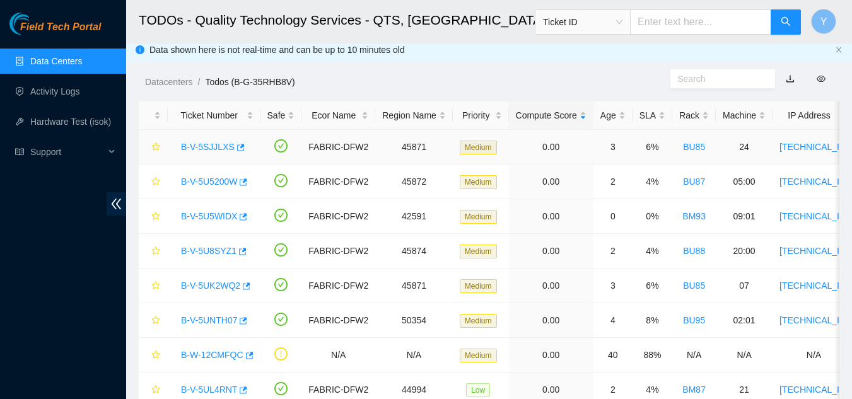
click at [207, 148] on link "B-V-5SJJLXS" at bounding box center [208, 147] width 54 height 10
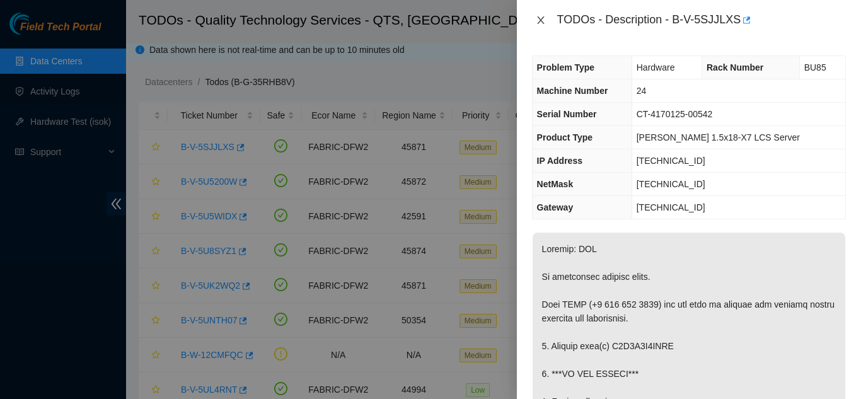
click at [539, 19] on icon "close" at bounding box center [540, 20] width 7 height 8
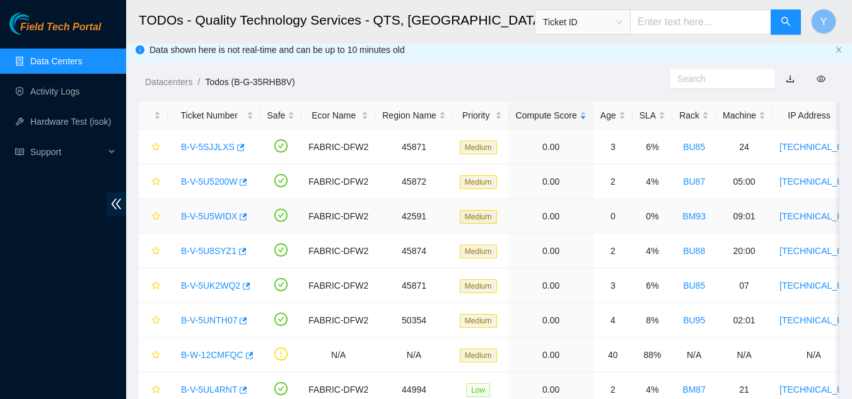
click at [208, 214] on link "B-V-5U5WIDX" at bounding box center [209, 216] width 56 height 10
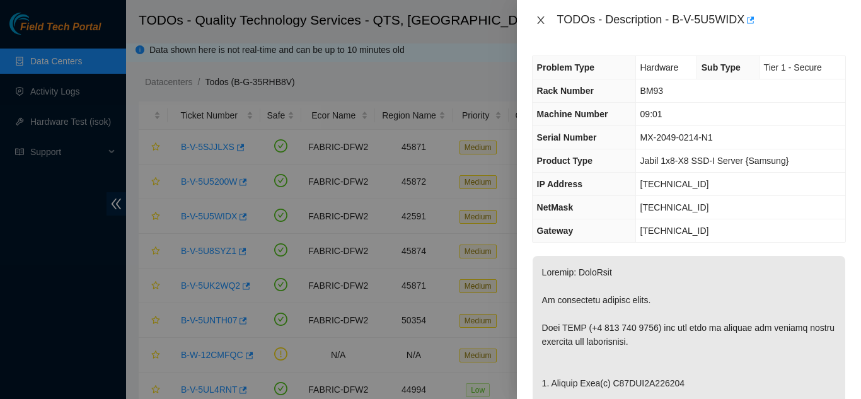
click at [538, 18] on icon "close" at bounding box center [541, 20] width 10 height 10
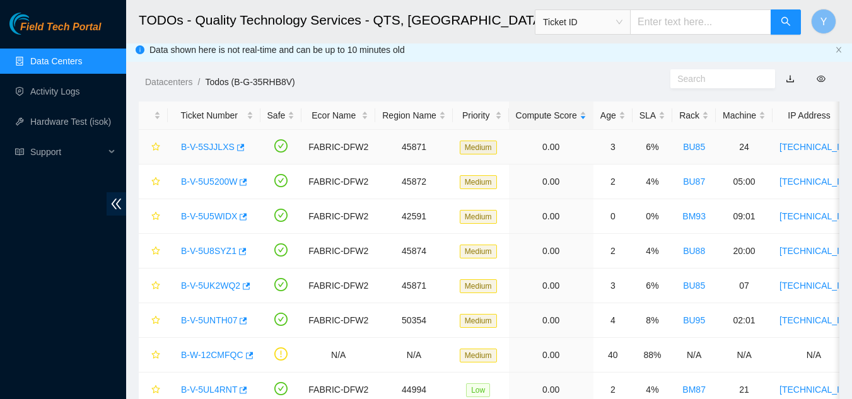
click at [200, 146] on link "B-V-5SJJLXS" at bounding box center [208, 147] width 54 height 10
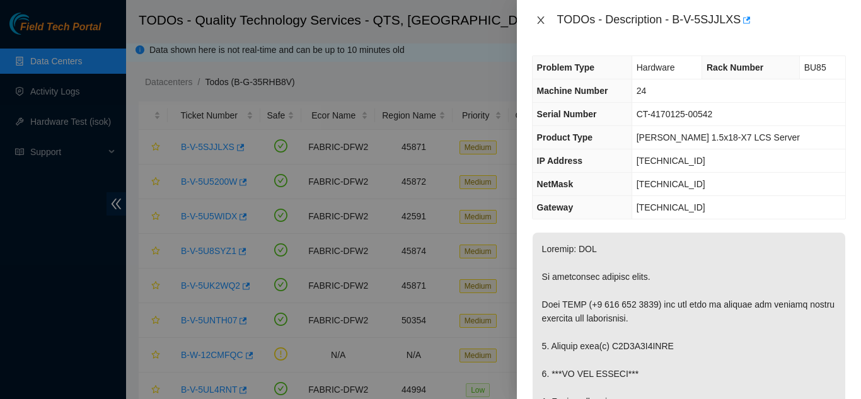
click at [538, 23] on icon "close" at bounding box center [541, 20] width 10 height 10
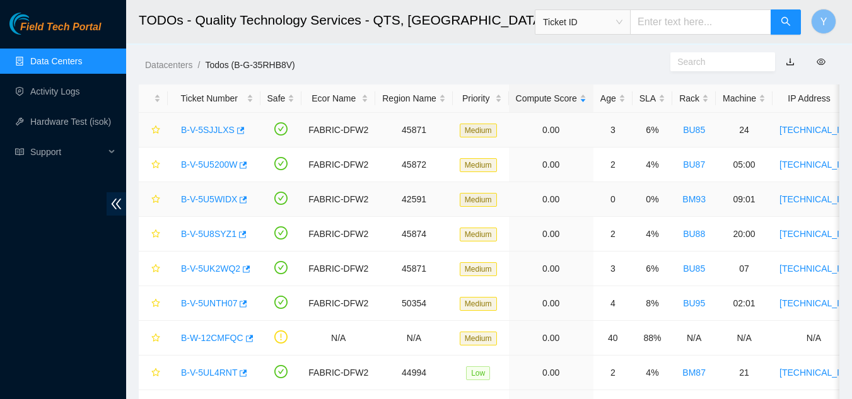
scroll to position [69, 0]
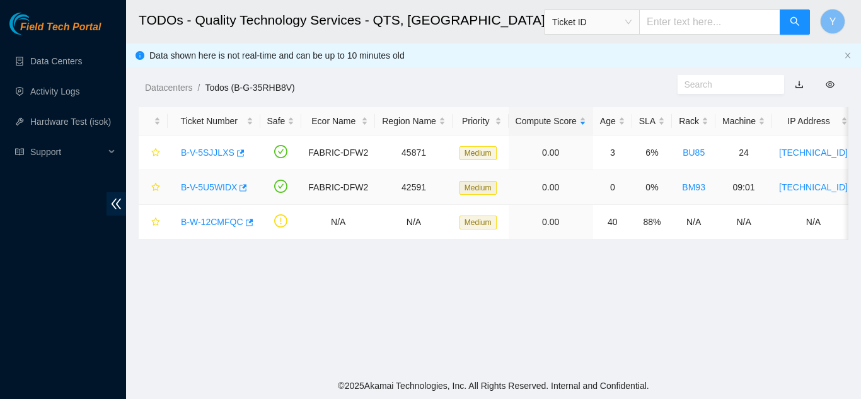
click at [213, 185] on link "B-V-5U5WIDX" at bounding box center [209, 187] width 56 height 10
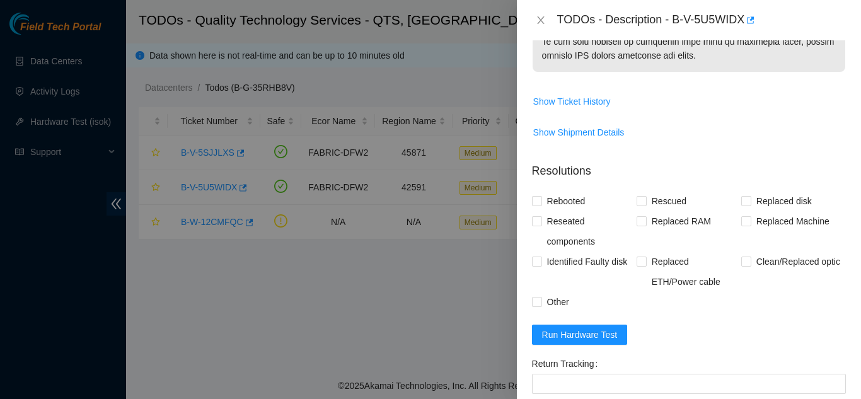
scroll to position [829, 0]
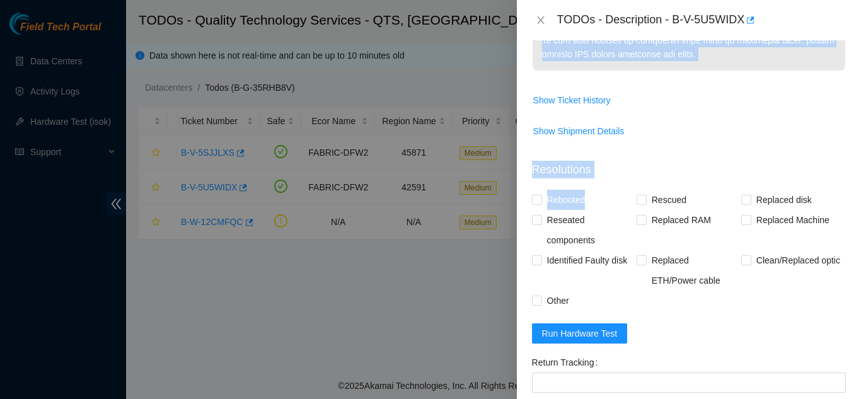
drag, startPoint x: 633, startPoint y: 190, endPoint x: 642, endPoint y: 90, distance: 100.7
click at [642, 90] on div "Problem Type Hardware Sub Type Tier 1 - Secure Rack Number BM93 Machine Number …" at bounding box center [689, 219] width 344 height 359
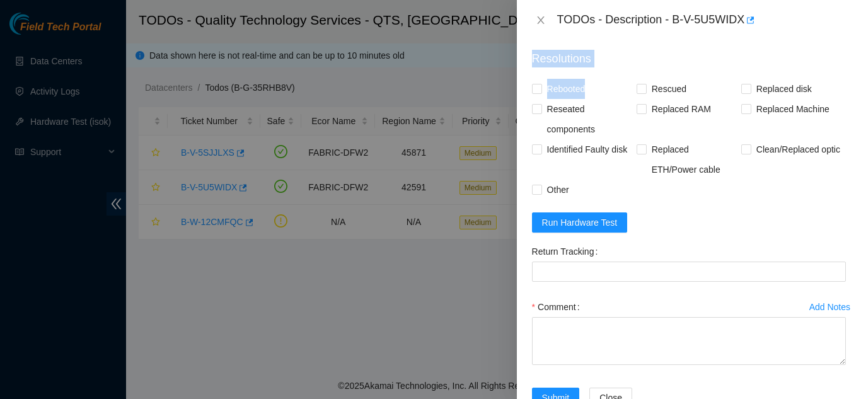
scroll to position [940, 0]
click at [590, 228] on span "Run Hardware Test" at bounding box center [580, 222] width 76 height 14
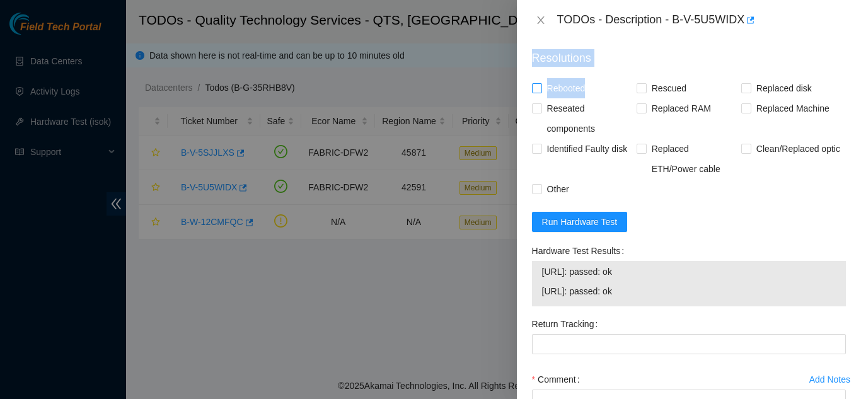
click at [538, 89] on input "Rebooted" at bounding box center [536, 87] width 9 height 9
checkbox input "true"
click at [643, 61] on p "Resolutions" at bounding box center [689, 53] width 314 height 27
drag, startPoint x: 636, startPoint y: 86, endPoint x: 653, endPoint y: 85, distance: 17.1
click at [638, 86] on input "Rescued" at bounding box center [641, 87] width 9 height 9
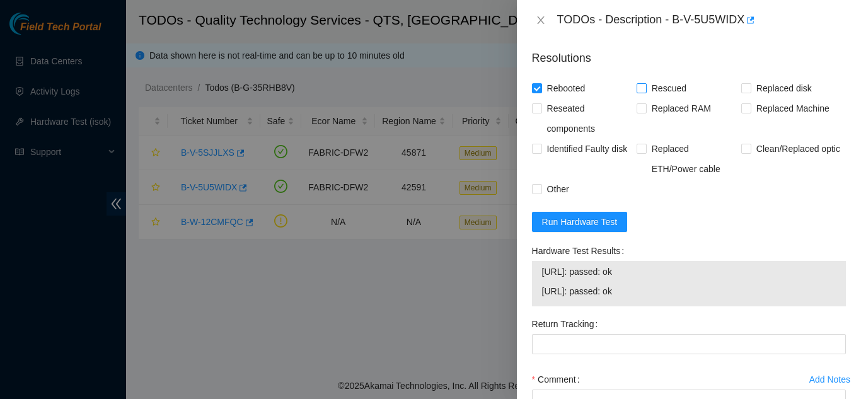
checkbox input "true"
click at [744, 90] on span at bounding box center [747, 88] width 10 height 10
click at [742, 90] on input "Replaced disk" at bounding box center [746, 87] width 9 height 9
checkbox input "true"
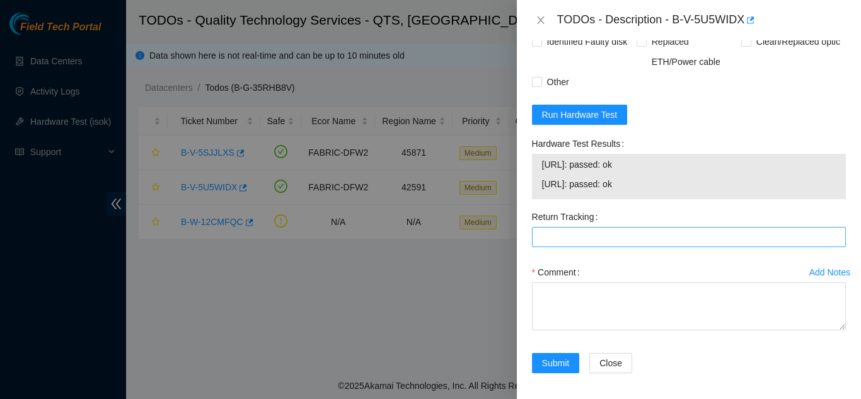
scroll to position [1052, 0]
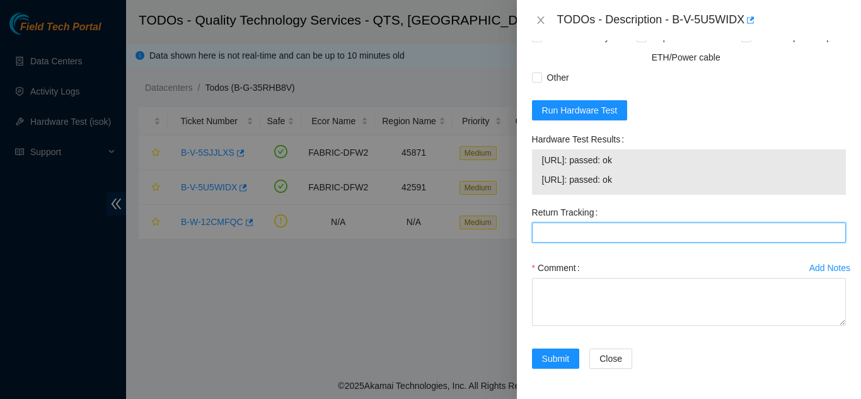
click at [602, 233] on Tracking "Return Tracking" at bounding box center [689, 233] width 314 height 20
paste Tracking "473665209610"
type Tracking "473665209610"
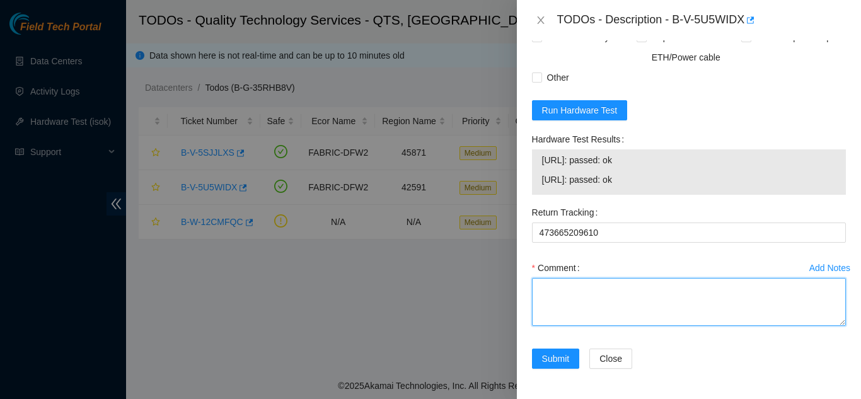
click at [574, 291] on textarea "Comment" at bounding box center [689, 302] width 314 height 48
paste textarea "Shut down machine properly, located faulty disk and replaced with new disk (S/N…"
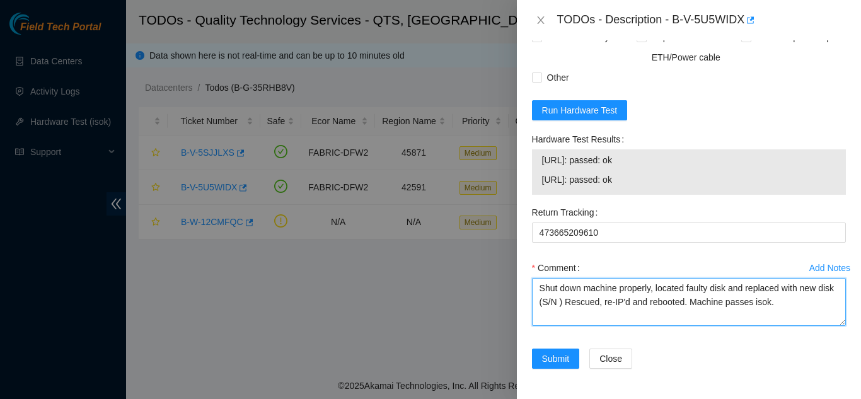
click at [577, 305] on textarea "Shut down machine properly, located faulty disk and replaced with new disk (S/N…" at bounding box center [689, 302] width 314 height 48
paste textarea "S45NNA0T865162"
type textarea "Shut down machine properly, located faulty disk and replaced with new disk (S45…"
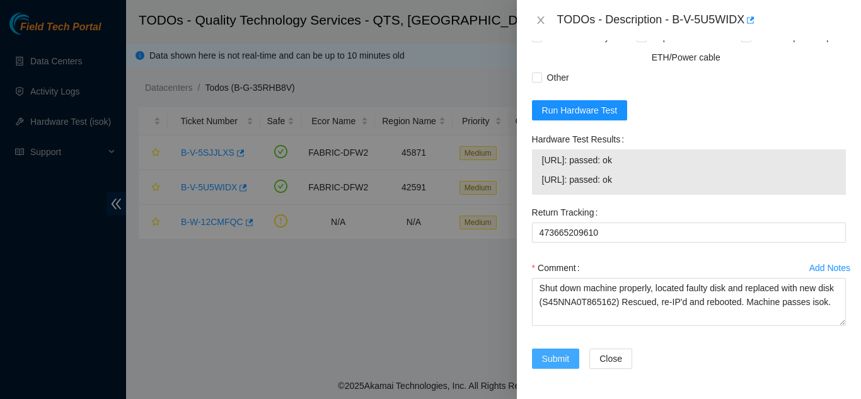
click at [557, 356] on span "Submit" at bounding box center [556, 359] width 28 height 14
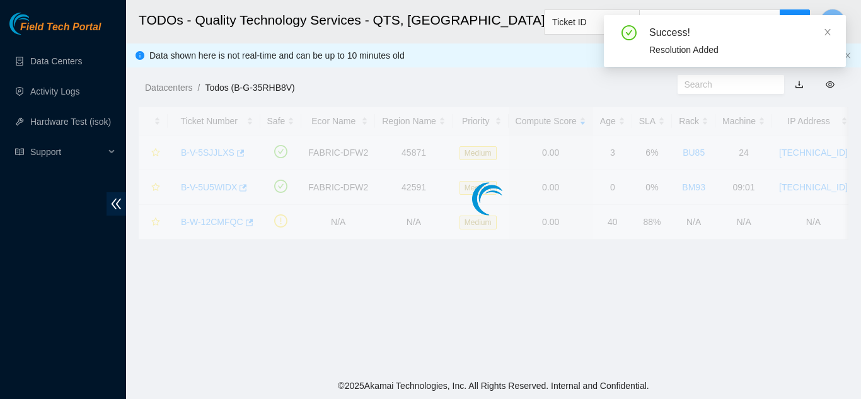
scroll to position [387, 0]
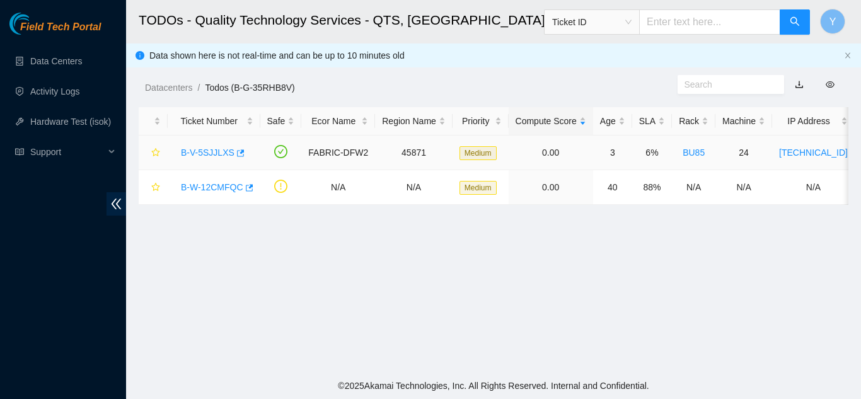
click at [211, 151] on link "B-V-5SJJLXS" at bounding box center [208, 153] width 54 height 10
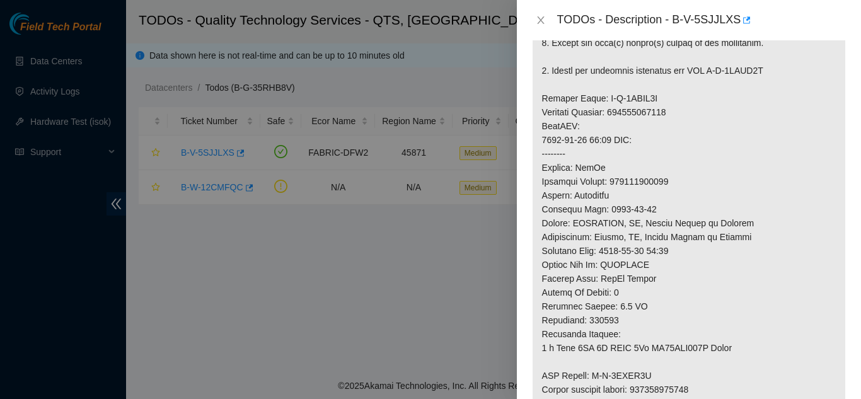
scroll to position [914, 0]
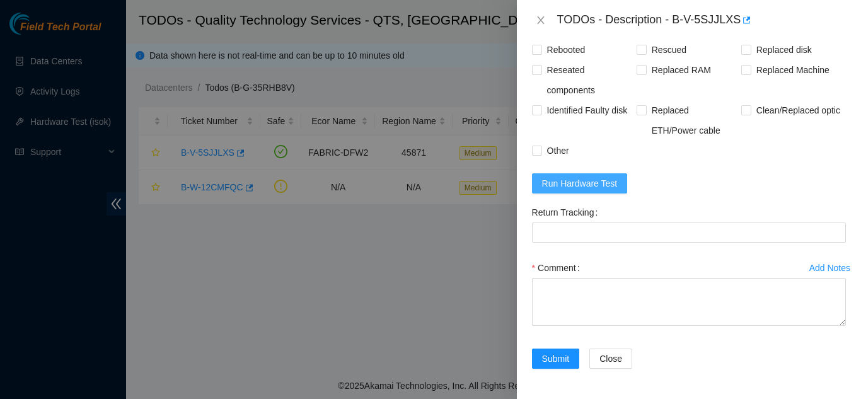
click at [582, 184] on span "Run Hardware Test" at bounding box center [580, 184] width 76 height 14
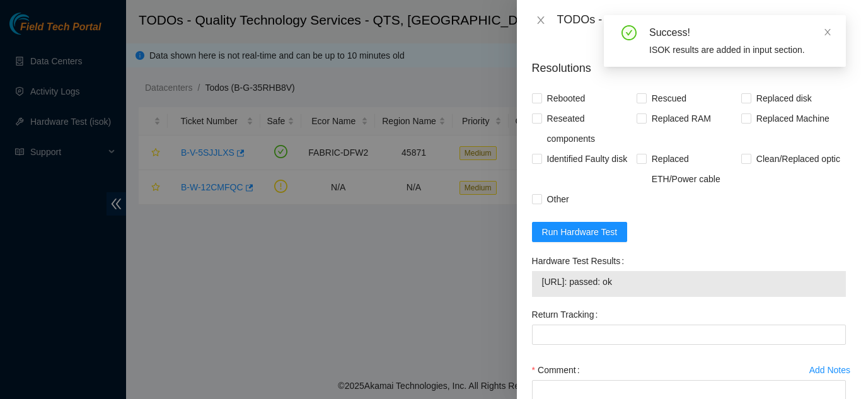
scroll to position [851, 0]
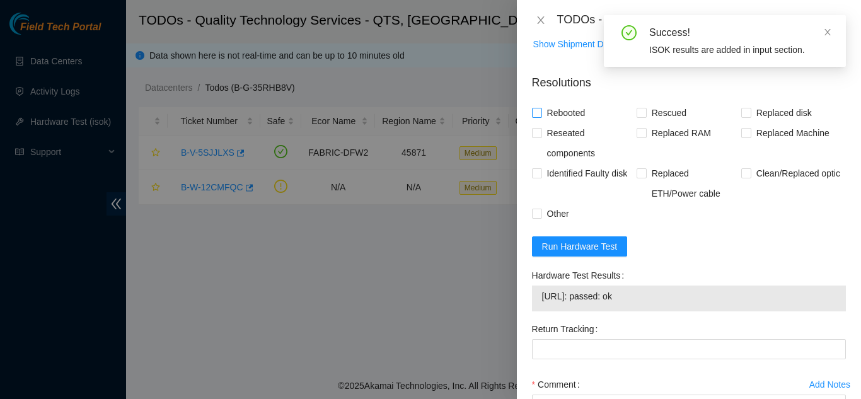
drag, startPoint x: 537, startPoint y: 114, endPoint x: 572, endPoint y: 114, distance: 34.7
click at [537, 114] on input "Rebooted" at bounding box center [536, 112] width 9 height 9
checkbox input "true"
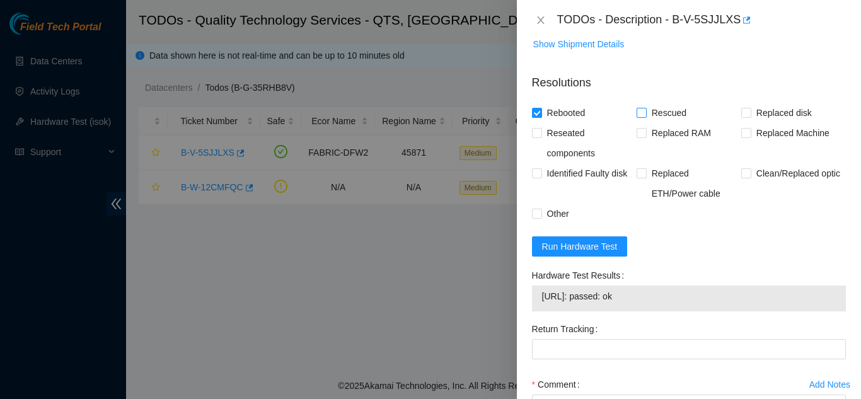
click at [638, 112] on input "Rescued" at bounding box center [641, 112] width 9 height 9
click at [638, 116] on input "Rescued" at bounding box center [641, 112] width 9 height 9
checkbox input "false"
click at [742, 112] on input "Replaced disk" at bounding box center [746, 112] width 9 height 9
checkbox input "true"
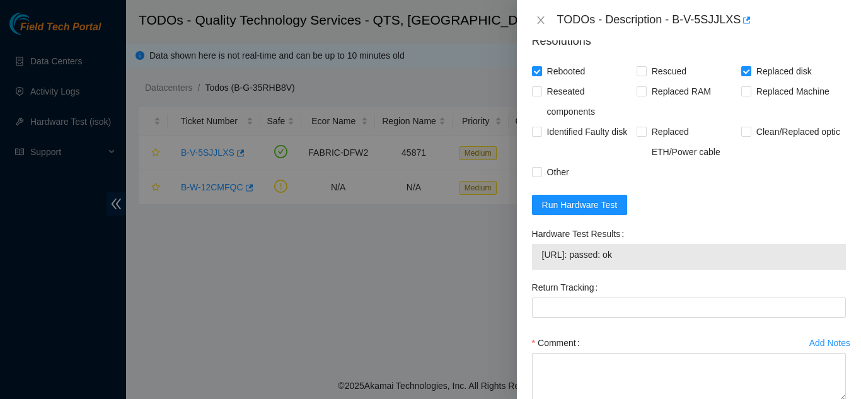
scroll to position [914, 0]
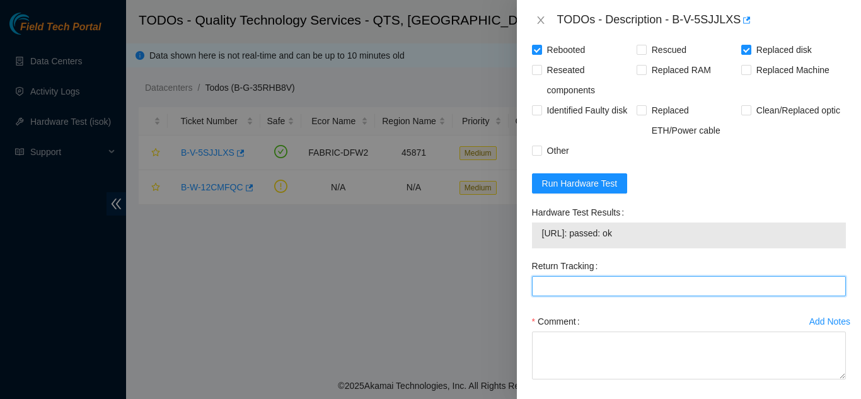
click at [573, 284] on Tracking "Return Tracking" at bounding box center [689, 286] width 314 height 20
paste Tracking "450826213301"
type Tracking "450826213301"
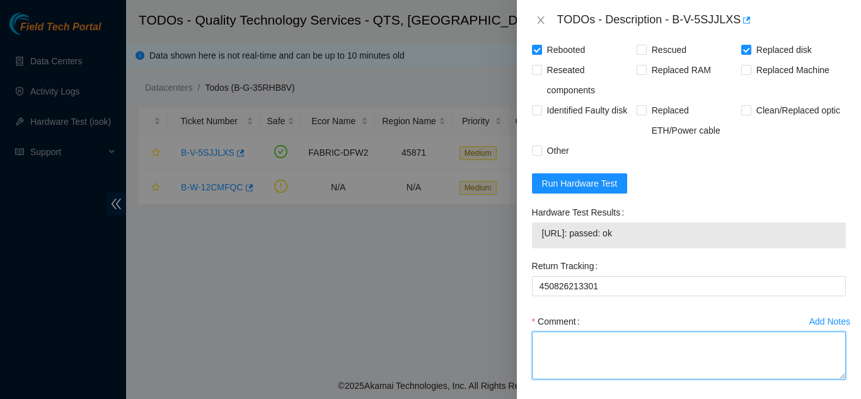
click at [558, 349] on textarea "Comment" at bounding box center [689, 356] width 314 height 48
paste textarea "Shut down machine properly, located faulty disk and replaced with new disk (S/N…"
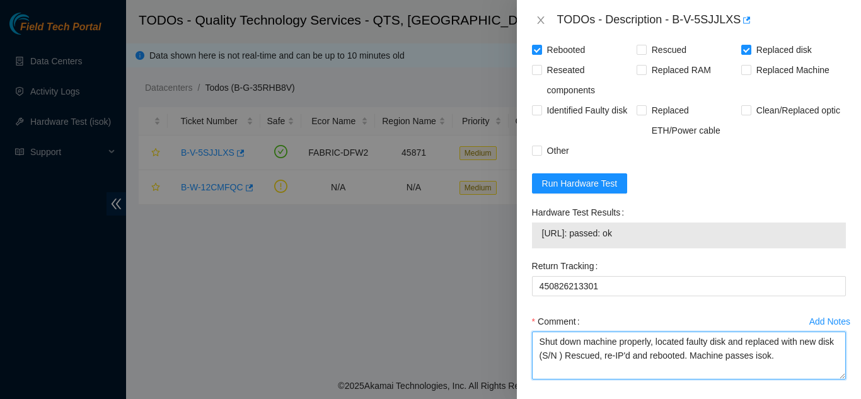
click at [578, 359] on textarea "Shut down machine properly, located faulty disk and replaced with new disk (S/N…" at bounding box center [689, 356] width 314 height 48
paste textarea "Z523K1GJFJKA"
click at [685, 358] on textarea "Shut down machine properly, located faulty disk and replaced with new disk ( Z5…" at bounding box center [689, 356] width 314 height 48
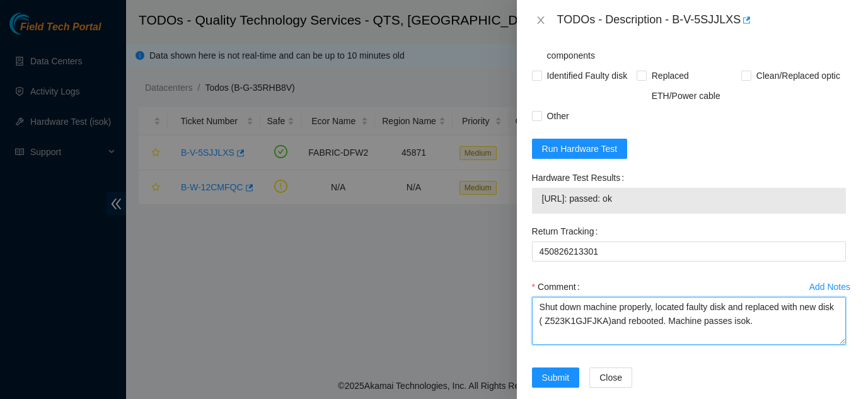
scroll to position [967, 0]
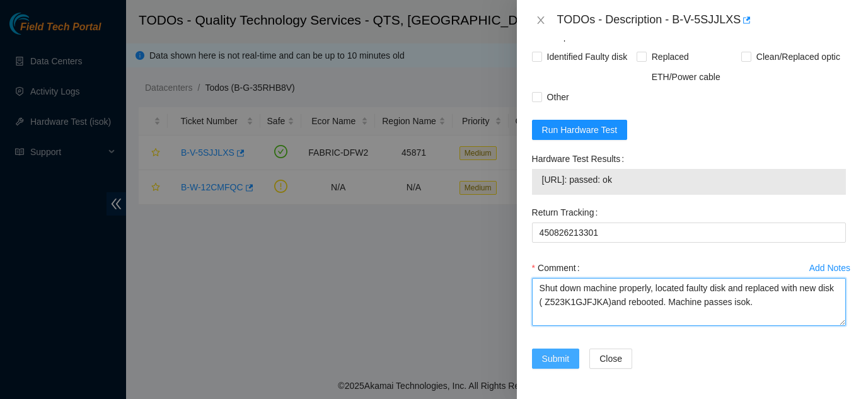
type textarea "Shut down machine properly, located faulty disk and replaced with new disk ( Z5…"
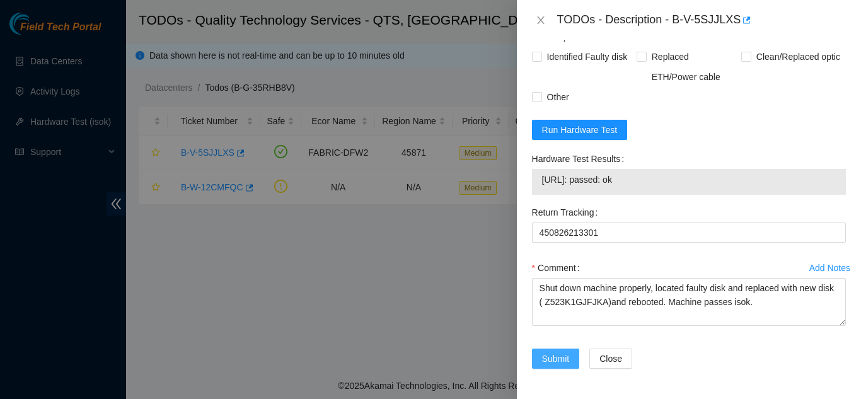
click at [554, 359] on span "Submit" at bounding box center [556, 359] width 28 height 14
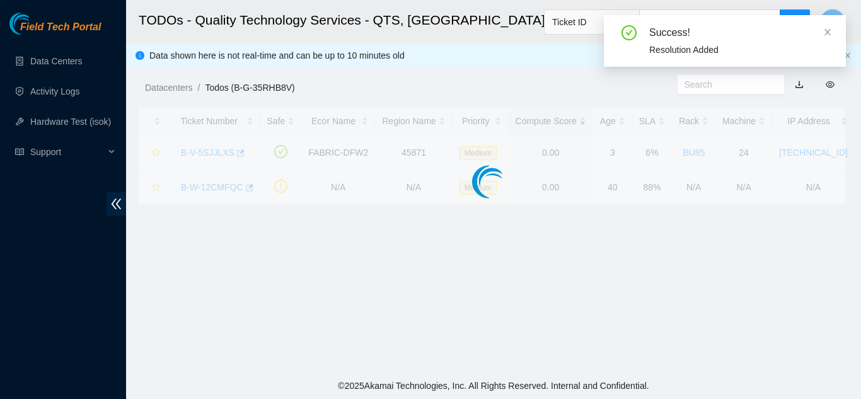
scroll to position [387, 0]
